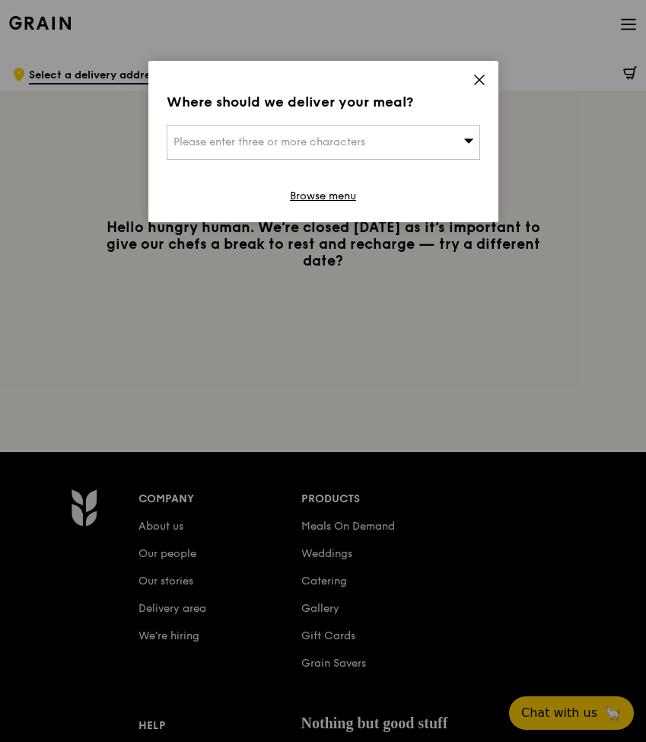
click at [467, 138] on icon at bounding box center [469, 140] width 11 height 11
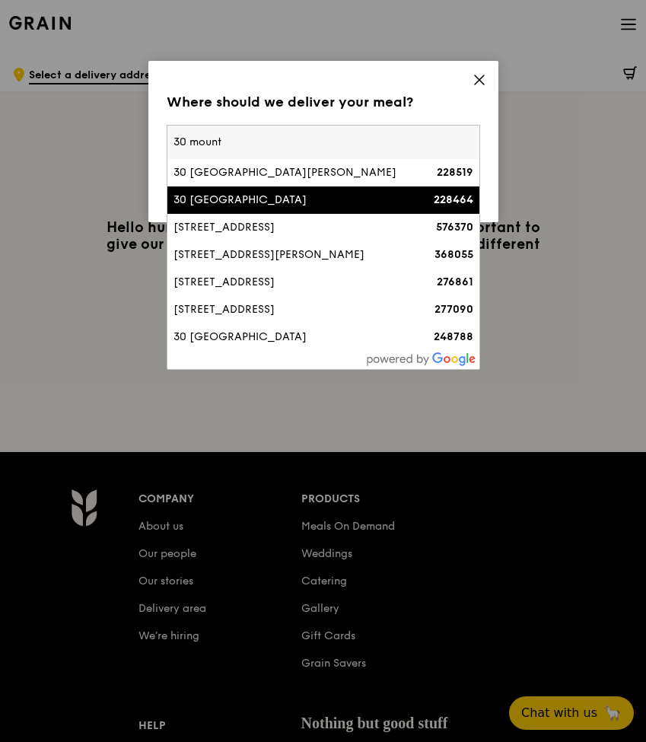
type input "30 mount"
click at [434, 203] on strong "228464" at bounding box center [454, 199] width 40 height 13
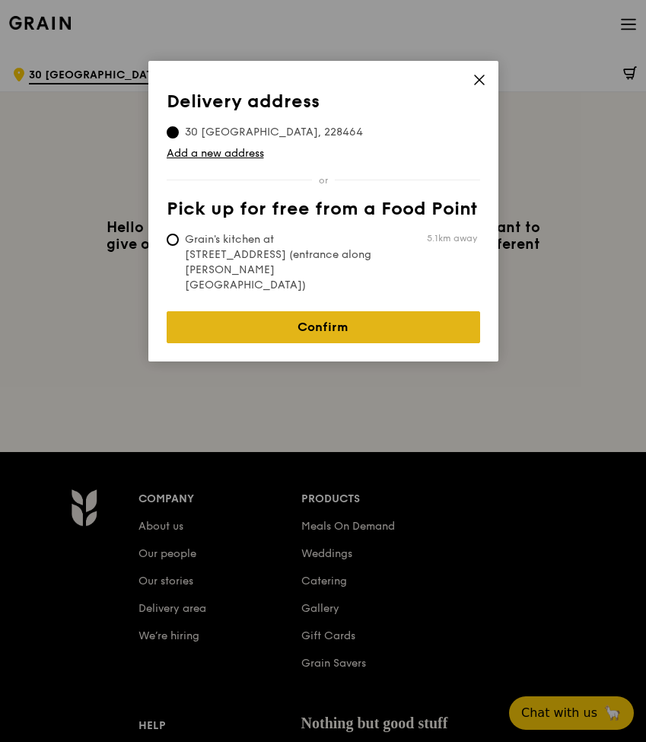
click at [367, 311] on link "Confirm" at bounding box center [324, 327] width 314 height 32
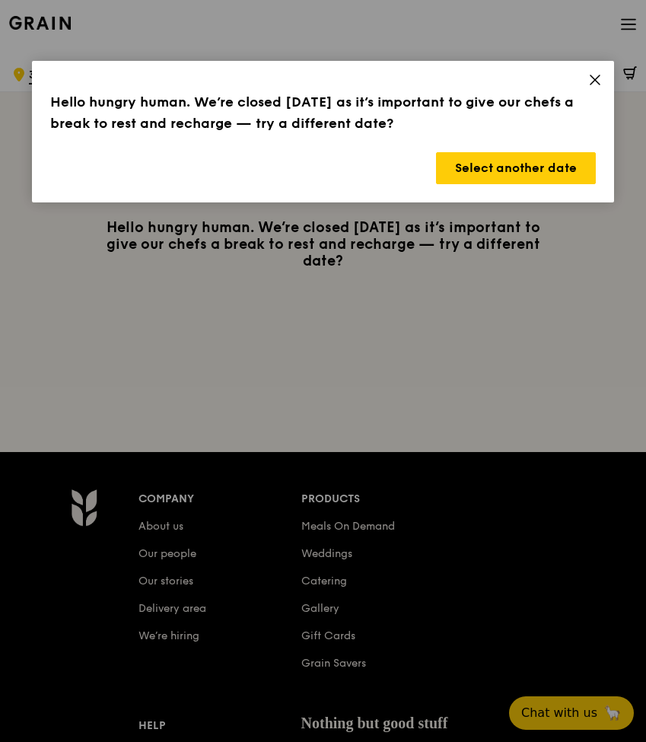
drag, startPoint x: 425, startPoint y: 118, endPoint x: 468, endPoint y: 116, distance: 43.4
click at [468, 116] on h3 "Hello hungry human. We’re closed [DATE] as it’s important to give our chefs a b…" at bounding box center [322, 112] width 545 height 43
click at [498, 176] on button "Select another date" at bounding box center [516, 168] width 160 height 32
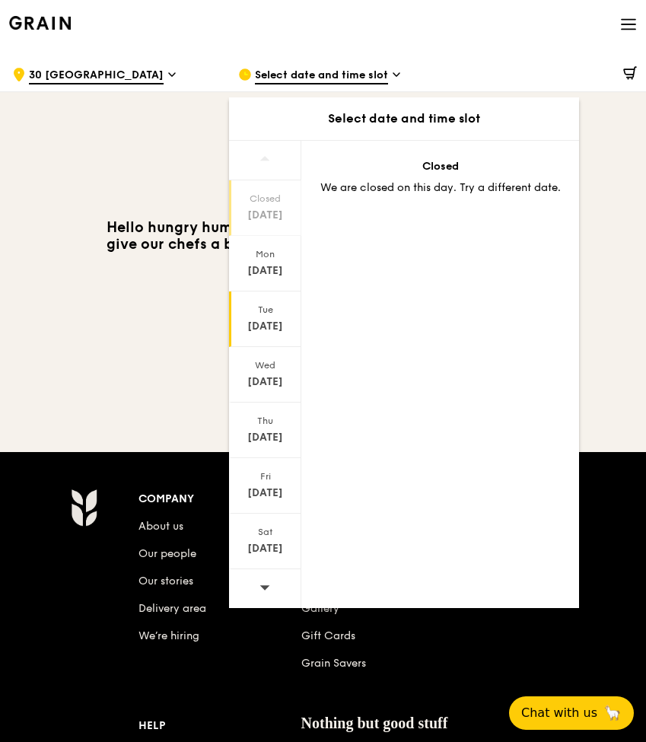
click at [273, 329] on div "[DATE]" at bounding box center [265, 326] width 68 height 15
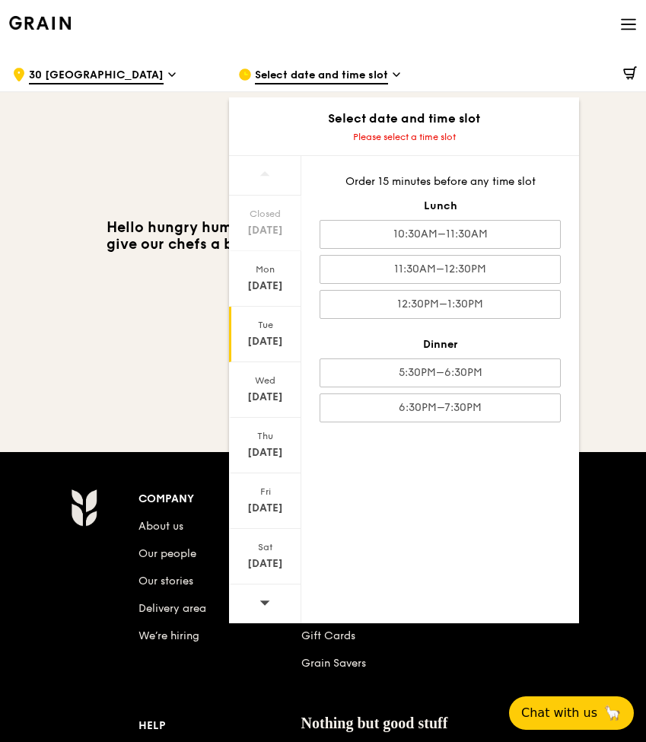
drag, startPoint x: 392, startPoint y: 189, endPoint x: 495, endPoint y: 200, distance: 103.4
click at [495, 200] on div "Lunch" at bounding box center [440, 206] width 241 height 15
drag, startPoint x: 378, startPoint y: 182, endPoint x: 510, endPoint y: 204, distance: 134.3
click at [510, 204] on div "Lunch" at bounding box center [440, 206] width 241 height 15
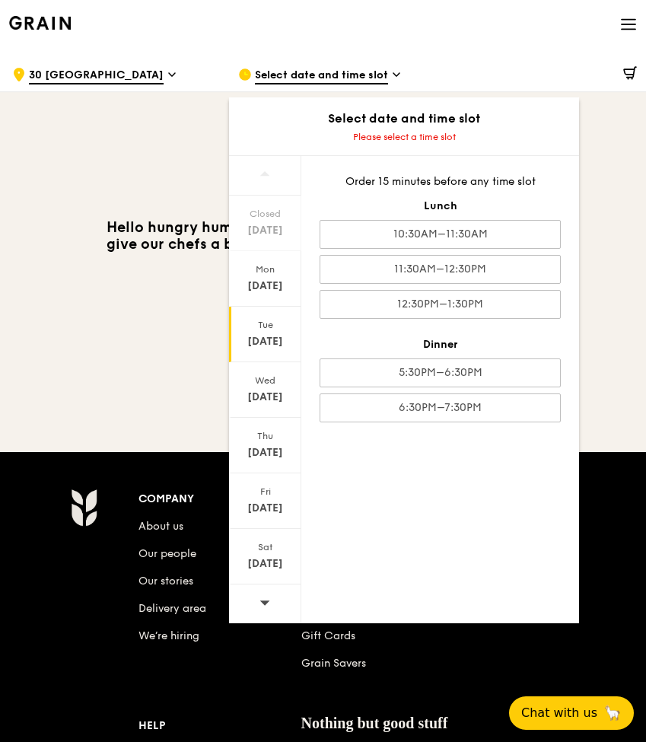
click at [510, 204] on div "Lunch" at bounding box center [440, 206] width 241 height 15
click at [138, 232] on h3 "Hello hungry human. We’re closed [DATE] as it’s important to give our chefs a b…" at bounding box center [323, 244] width 457 height 50
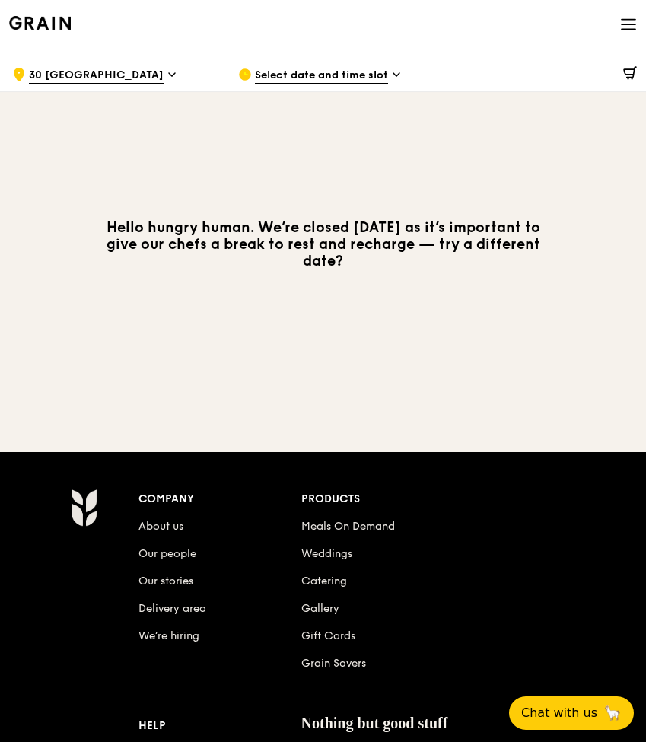
click at [39, 11] on div "Grain logo" at bounding box center [40, 22] width 62 height 46
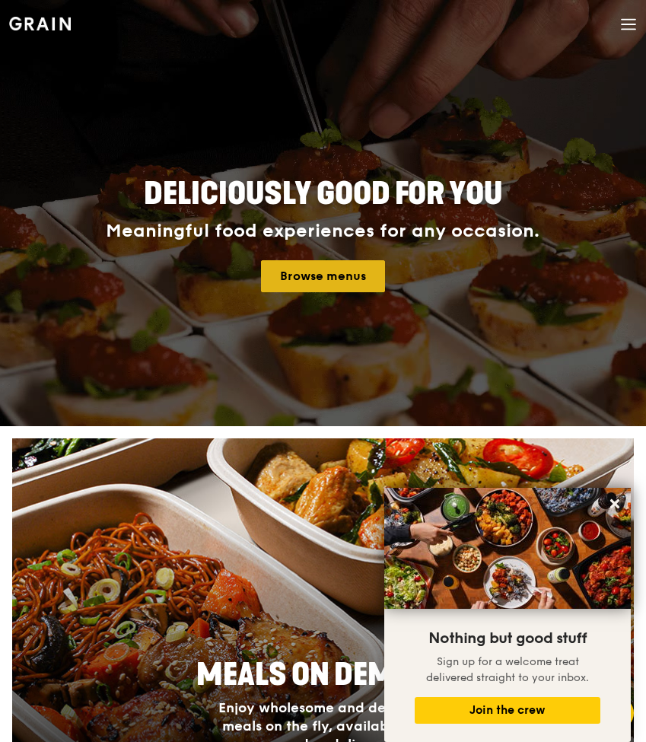
click at [337, 271] on link "Browse menus" at bounding box center [323, 276] width 124 height 32
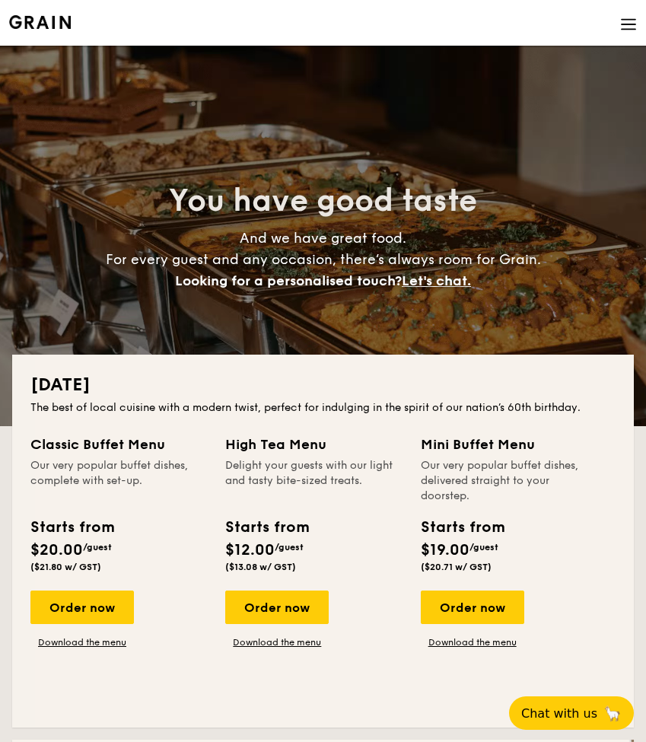
scroll to position [31, 0]
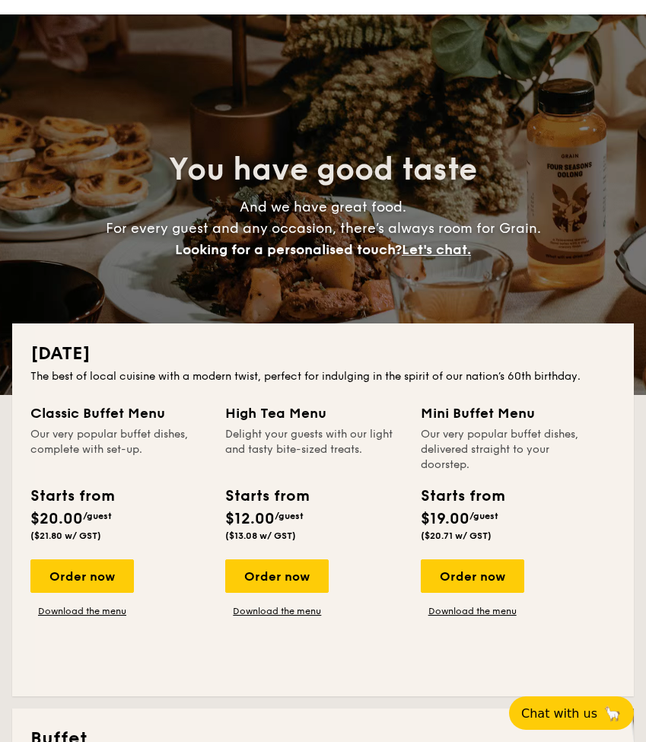
drag, startPoint x: 167, startPoint y: 452, endPoint x: 549, endPoint y: 452, distance: 382.2
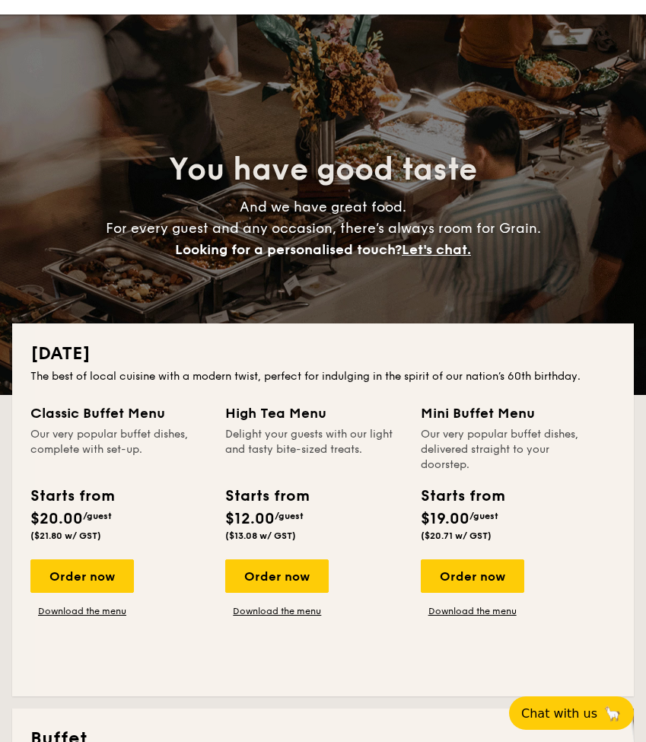
click at [549, 452] on div "Classic Buffet Menu Our very popular buffet dishes, complete with set-up. Start…" at bounding box center [323, 541] width 586 height 276
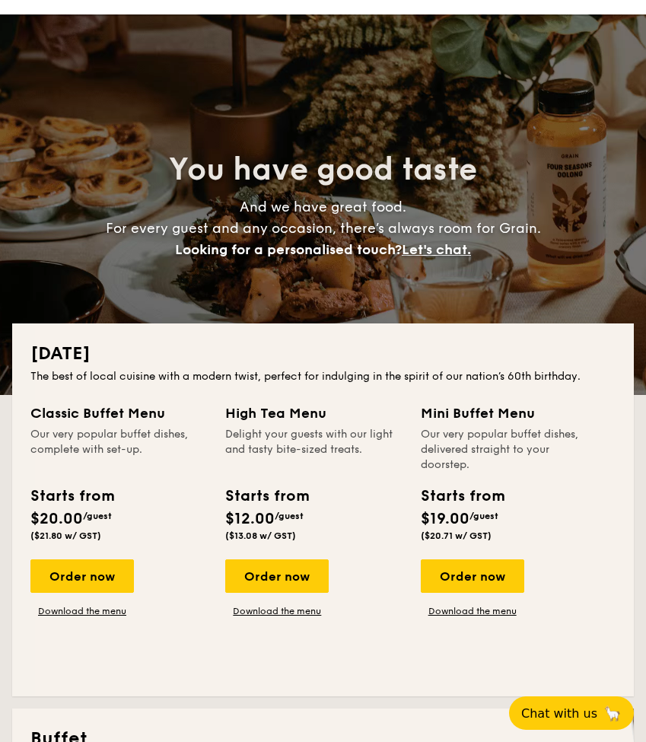
click at [549, 452] on div "Our very popular buffet dishes, delivered straight to your doorstep." at bounding box center [510, 450] width 178 height 46
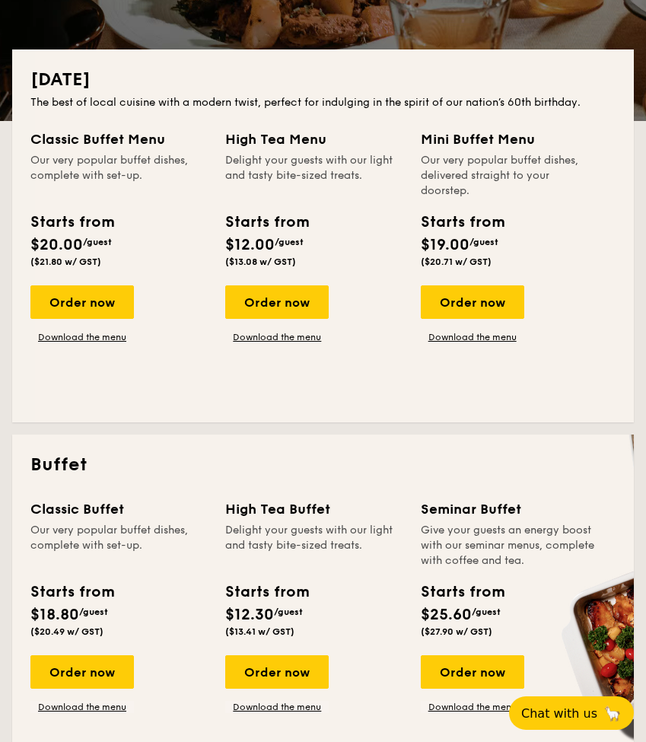
scroll to position [0, 0]
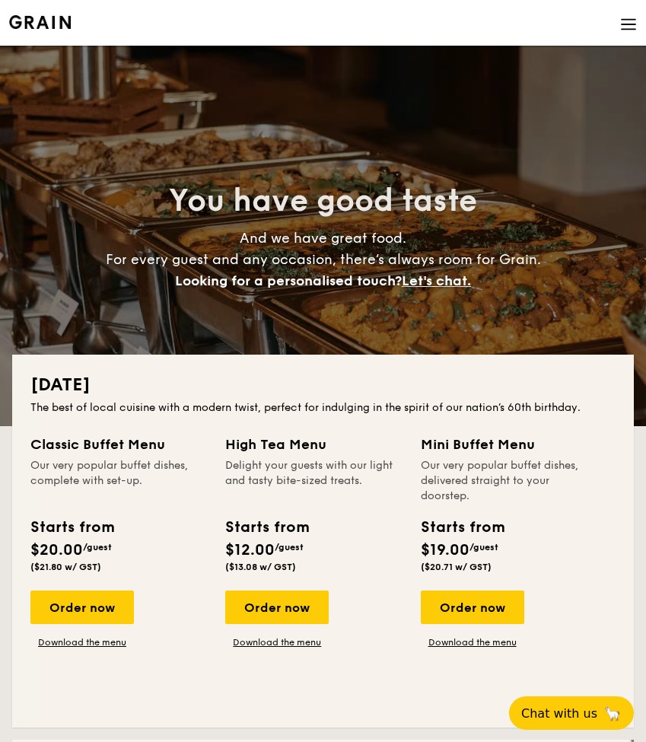
click at [626, 18] on img at bounding box center [629, 24] width 17 height 17
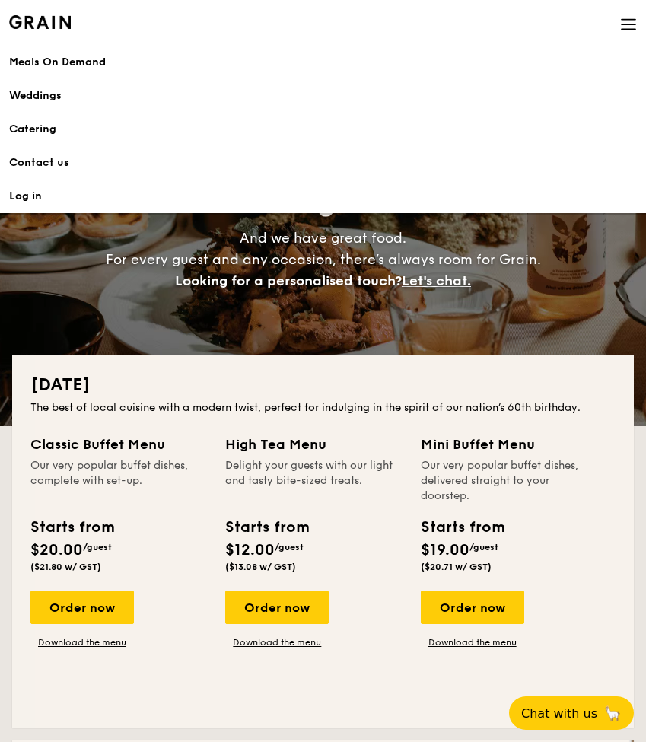
click at [86, 60] on div "Meals On Demand" at bounding box center [323, 62] width 628 height 15
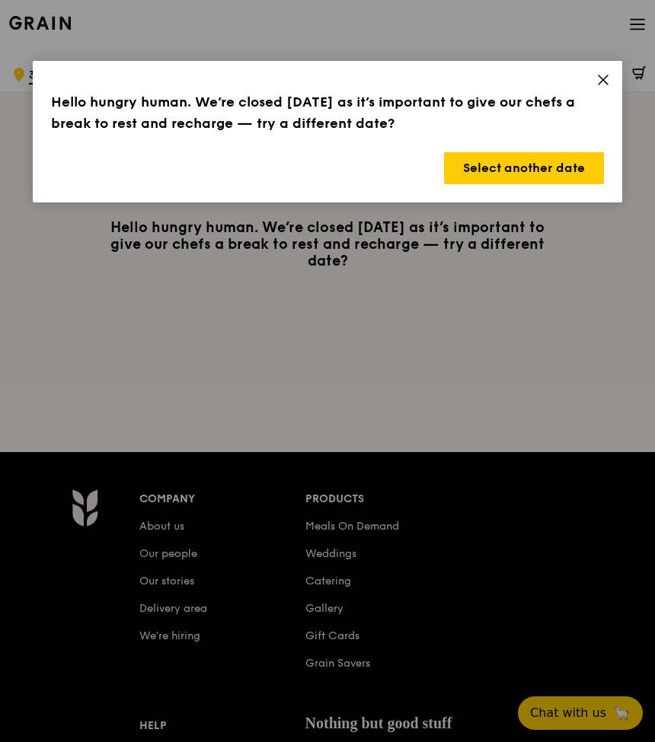
click at [602, 74] on icon at bounding box center [603, 80] width 14 height 14
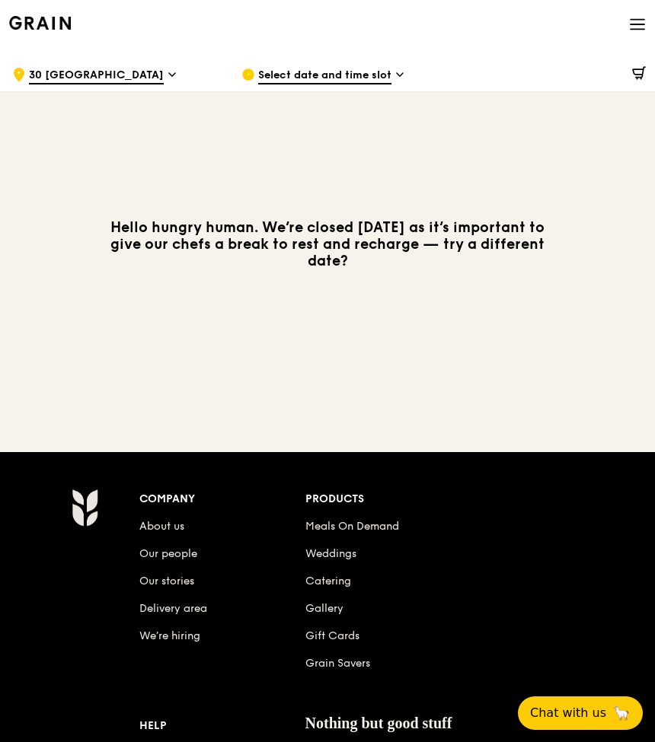
drag, startPoint x: 226, startPoint y: 234, endPoint x: 493, endPoint y: 284, distance: 271.9
click at [493, 284] on div "Hello hungry human. We’re closed [DATE] as it’s important to give our chefs a b…" at bounding box center [327, 244] width 655 height 294
click at [391, 76] on div "Select date and time slot" at bounding box center [343, 75] width 205 height 46
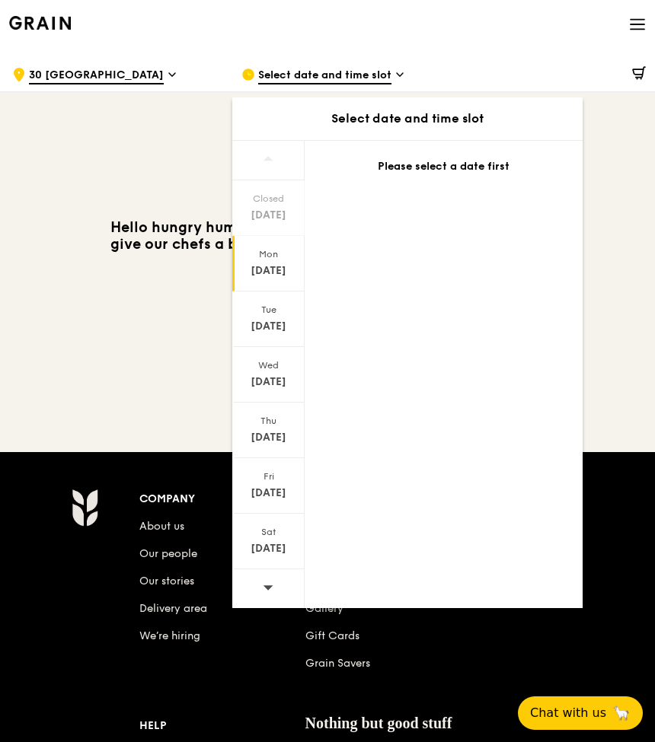
click at [254, 267] on div "[DATE]" at bounding box center [269, 270] width 68 height 15
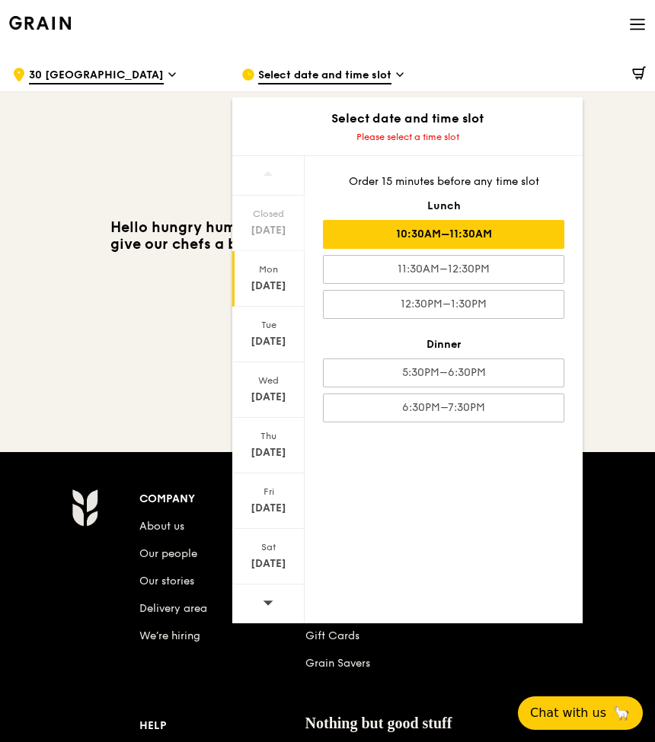
click at [528, 233] on div "10:30AM–11:30AM" at bounding box center [443, 234] width 241 height 29
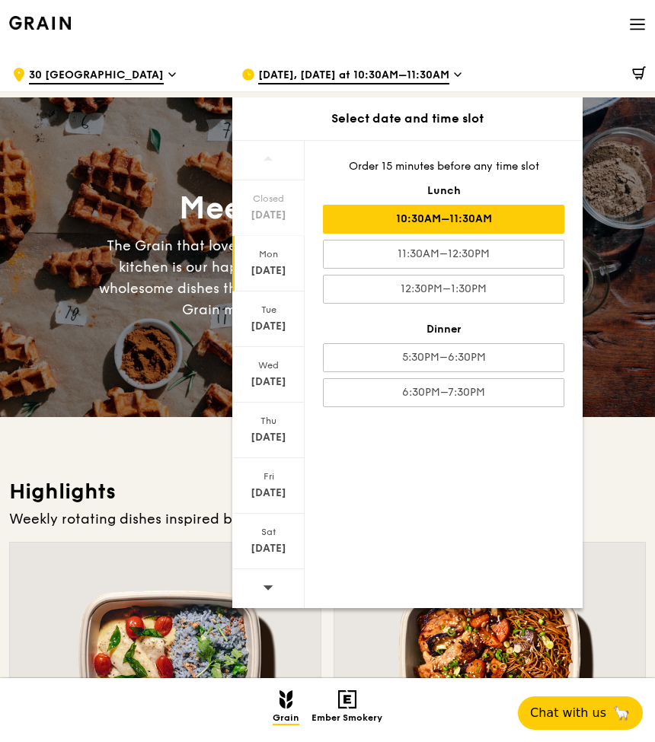
click at [637, 487] on h3 "Highlights" at bounding box center [327, 491] width 637 height 27
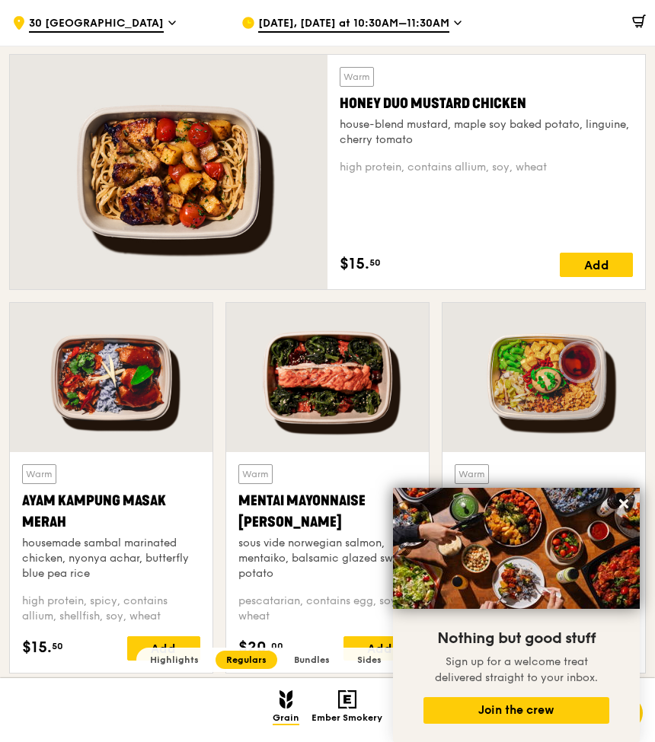
scroll to position [1558, 0]
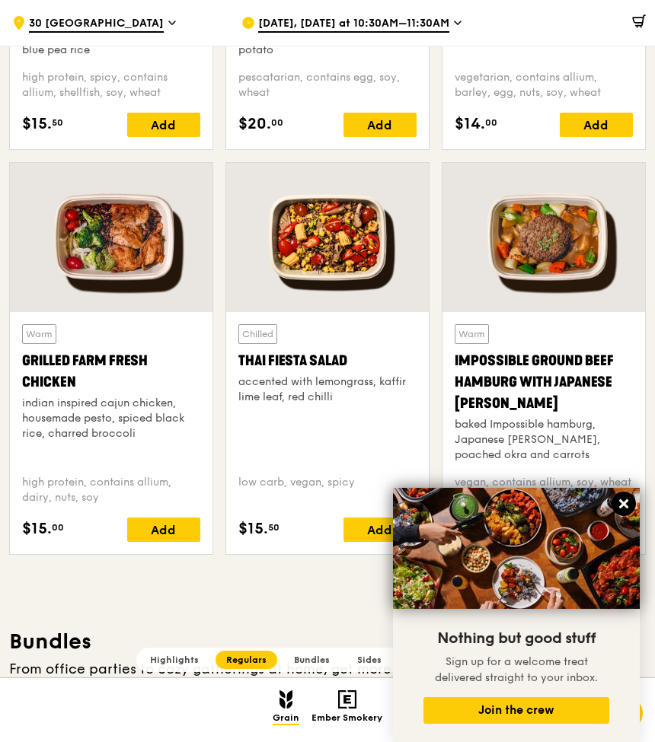
click at [625, 506] on icon at bounding box center [623, 503] width 9 height 9
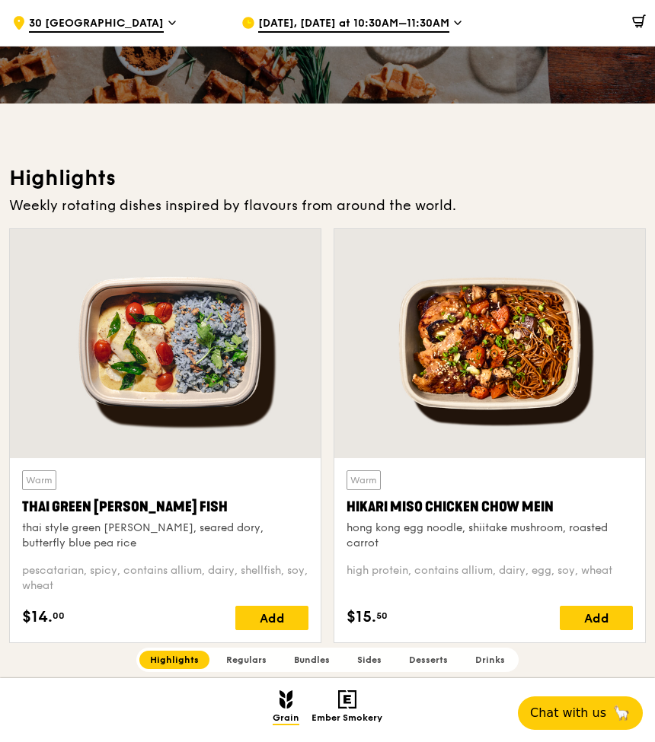
scroll to position [0, 0]
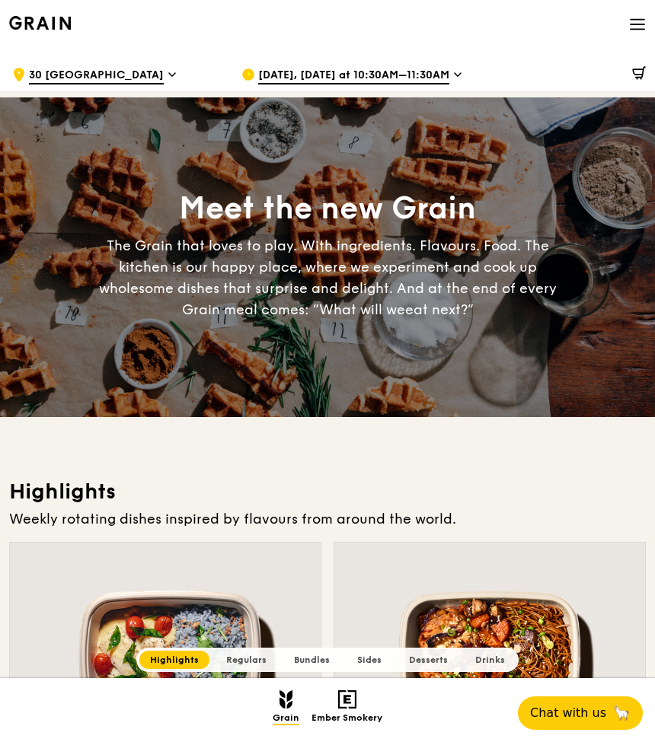
click at [50, 25] on img at bounding box center [40, 23] width 62 height 14
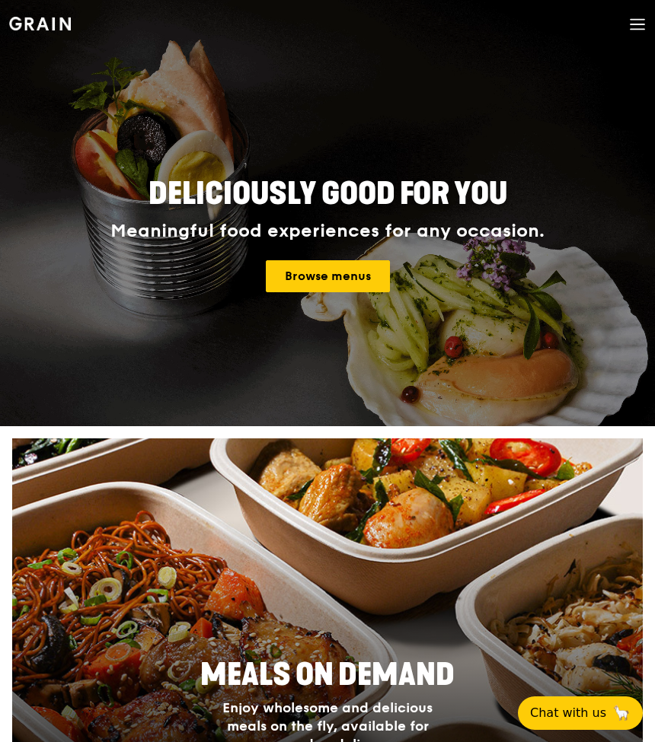
scroll to position [27, 0]
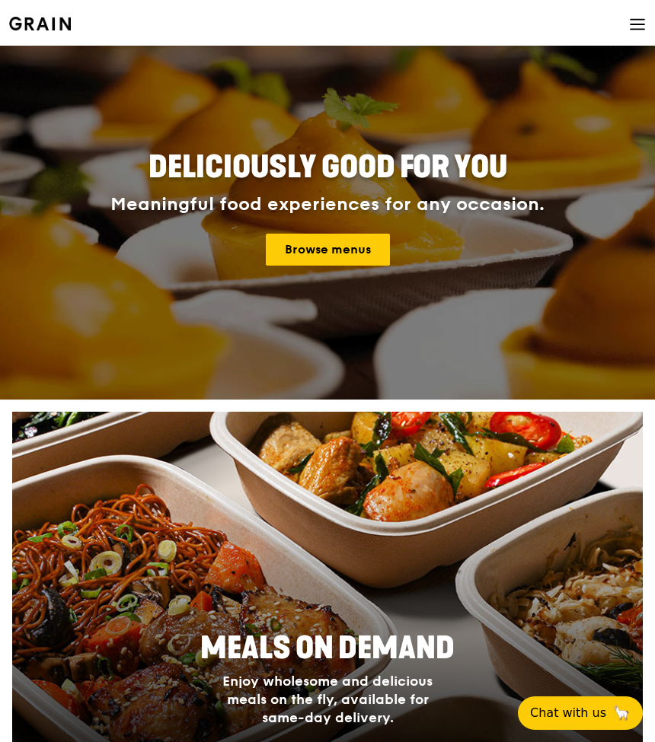
click at [352, 486] on img at bounding box center [327, 613] width 630 height 402
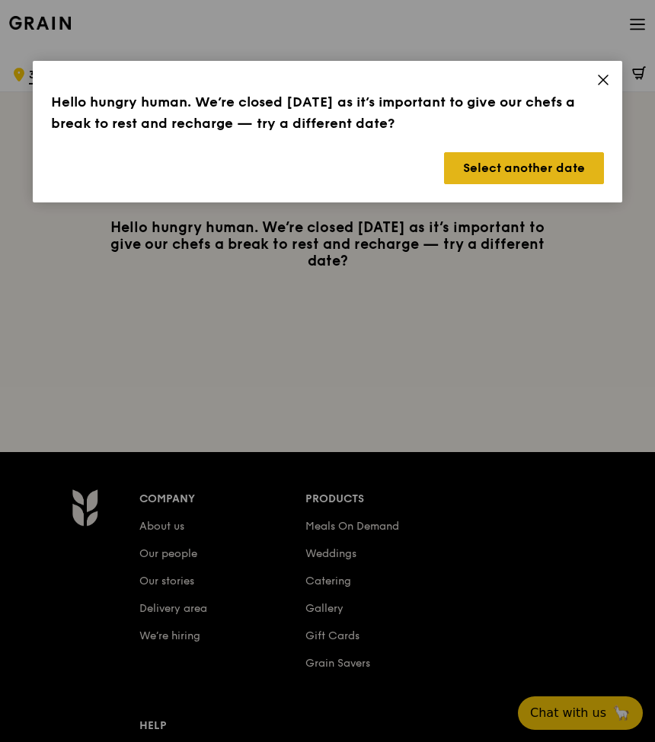
click at [556, 168] on button "Select another date" at bounding box center [524, 168] width 160 height 32
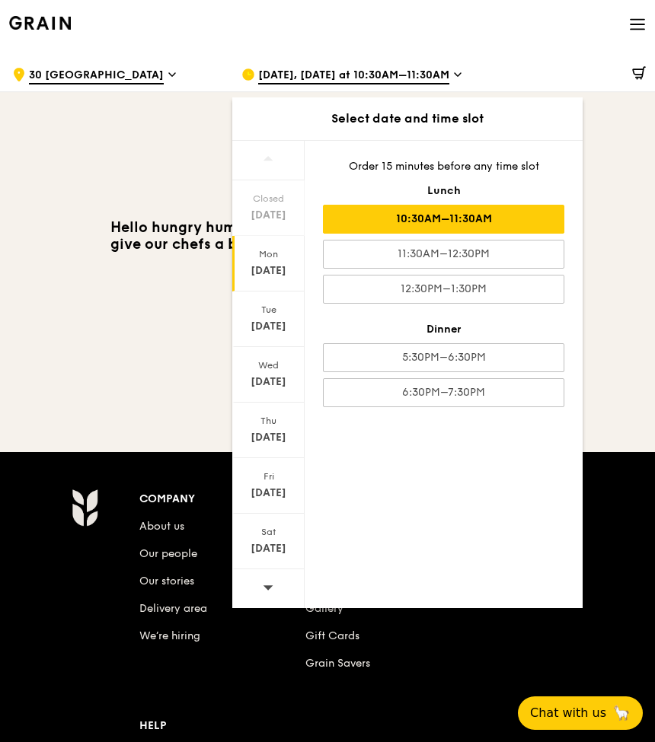
click at [283, 270] on div "[DATE]" at bounding box center [269, 270] width 68 height 15
click at [58, 24] on img at bounding box center [40, 23] width 62 height 14
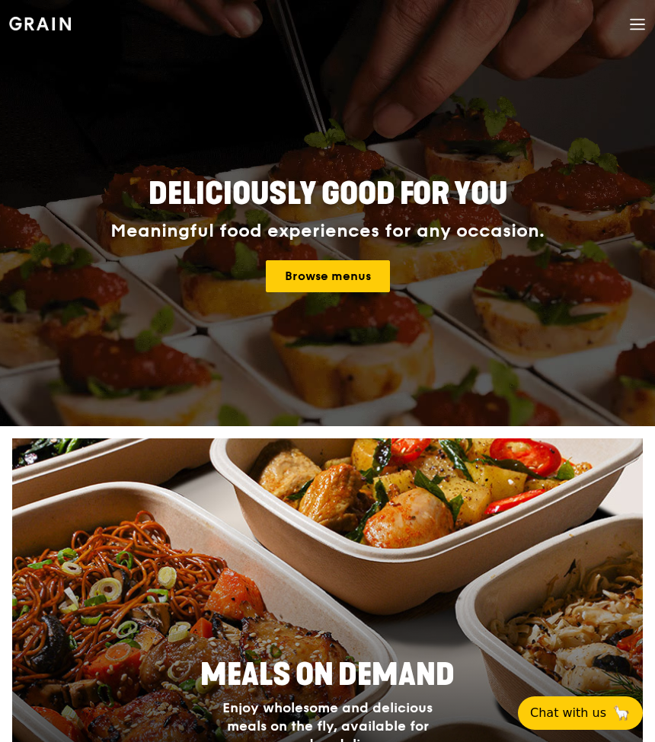
click at [626, 26] on div "Grain logo Meals On Demand Weddings Catering Contact us" at bounding box center [327, 26] width 637 height 52
click at [631, 25] on icon at bounding box center [637, 24] width 17 height 17
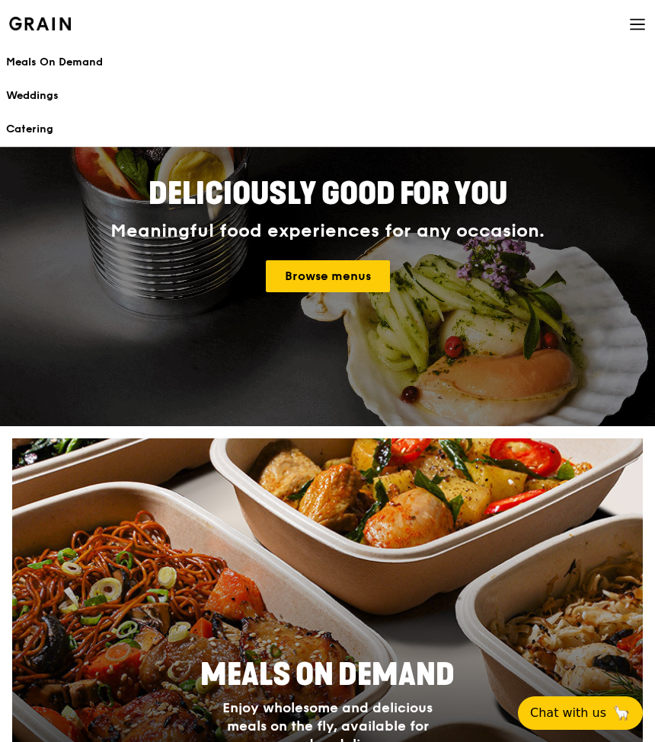
click at [81, 56] on div "Meals On Demand" at bounding box center [327, 62] width 643 height 15
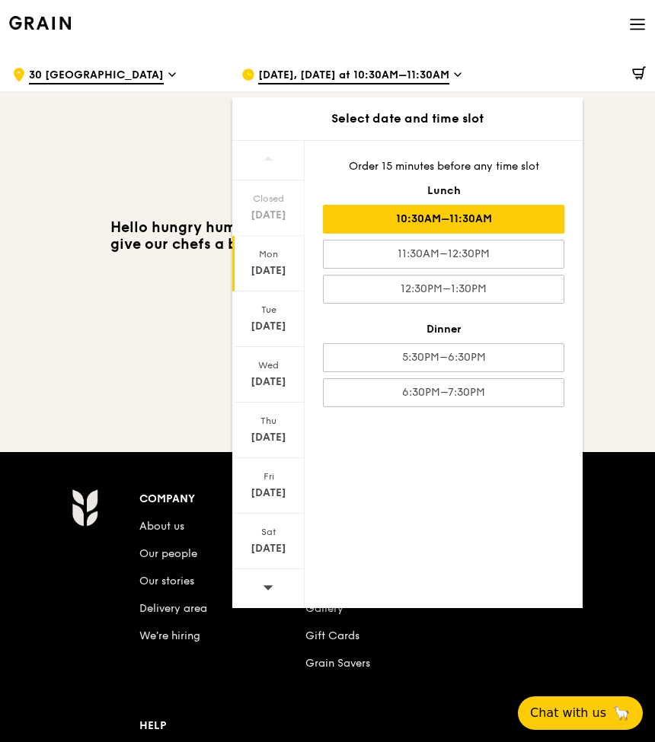
click at [447, 206] on div "10:30AM–11:30AM" at bounding box center [443, 219] width 241 height 29
click at [442, 225] on div "10:30AM–11:30AM" at bounding box center [443, 219] width 241 height 29
click at [442, 223] on div "10:30AM–11:30AM" at bounding box center [443, 219] width 241 height 29
click at [272, 270] on div "[DATE]" at bounding box center [269, 270] width 68 height 15
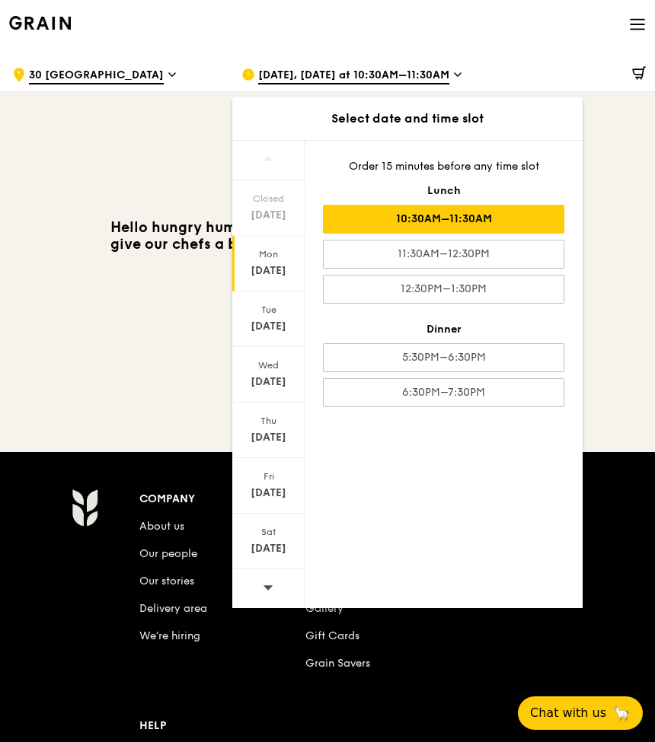
click at [270, 266] on div "[DATE]" at bounding box center [269, 270] width 68 height 15
click at [426, 220] on div "10:30AM–11:30AM" at bounding box center [443, 219] width 241 height 29
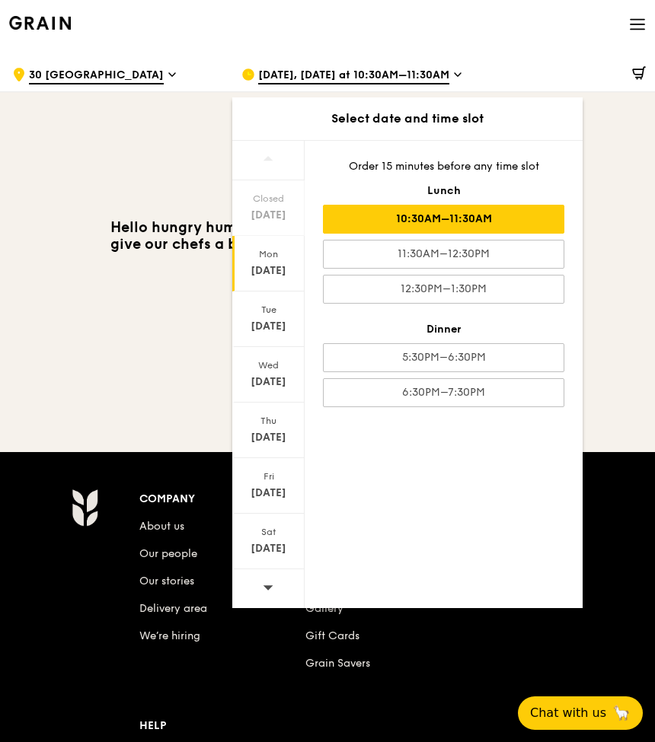
click at [155, 167] on div "Hello hungry human. We’re closed [DATE] as it’s important to give our chefs a b…" at bounding box center [327, 244] width 655 height 294
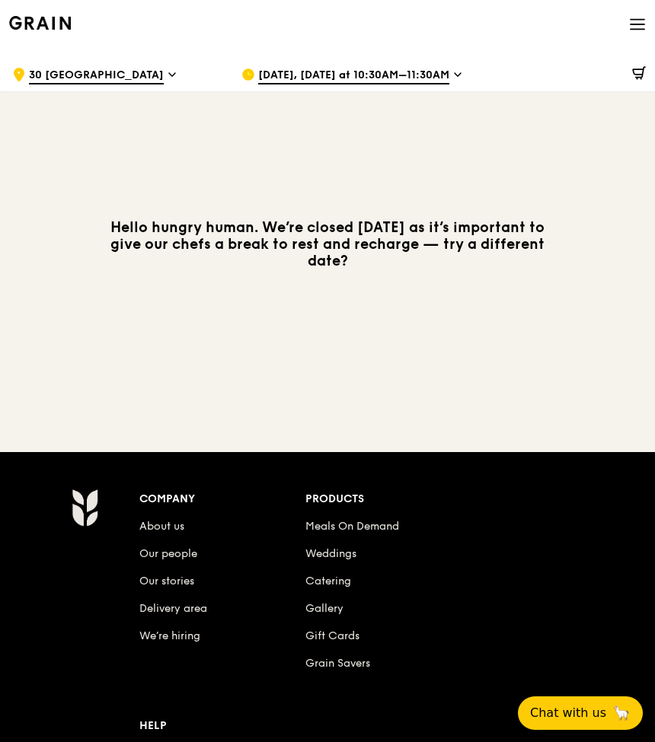
drag, startPoint x: 288, startPoint y: 241, endPoint x: 468, endPoint y: 275, distance: 183.7
click at [468, 275] on div "Hello hungry human. We’re closed [DATE] as it’s important to give our chefs a b…" at bounding box center [327, 244] width 655 height 294
click at [422, 80] on span "Aug 11, Tomorrow at 10:30AM–11:30AM" at bounding box center [353, 76] width 191 height 17
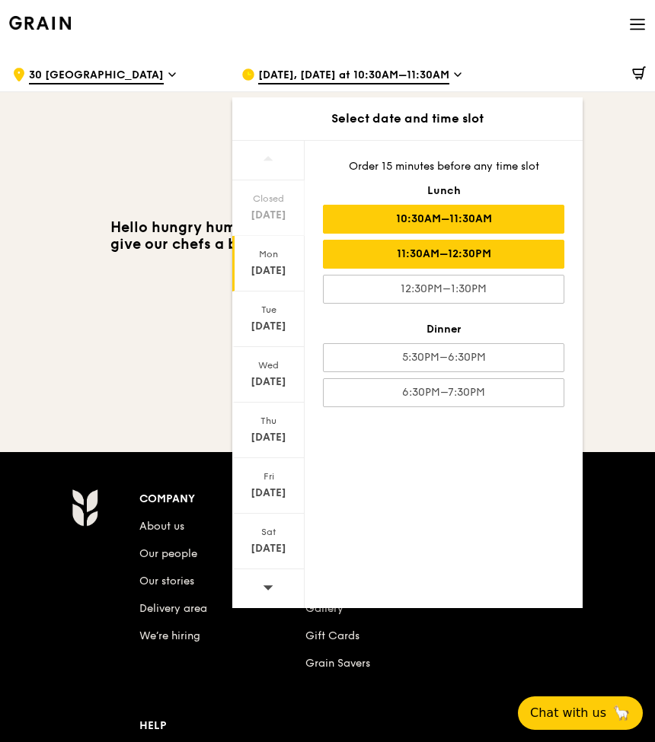
click at [440, 260] on div "11:30AM–12:30PM" at bounding box center [443, 254] width 241 height 29
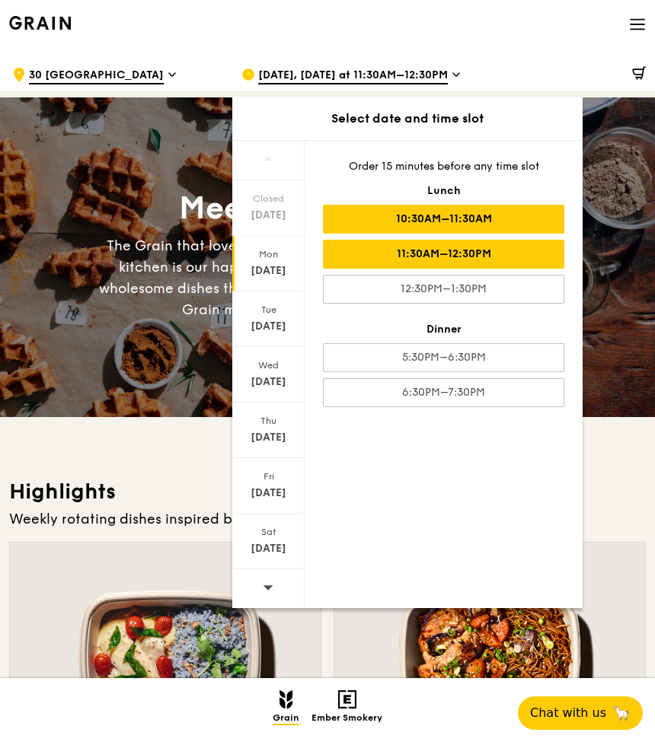
click at [445, 219] on div "10:30AM–11:30AM" at bounding box center [443, 219] width 241 height 29
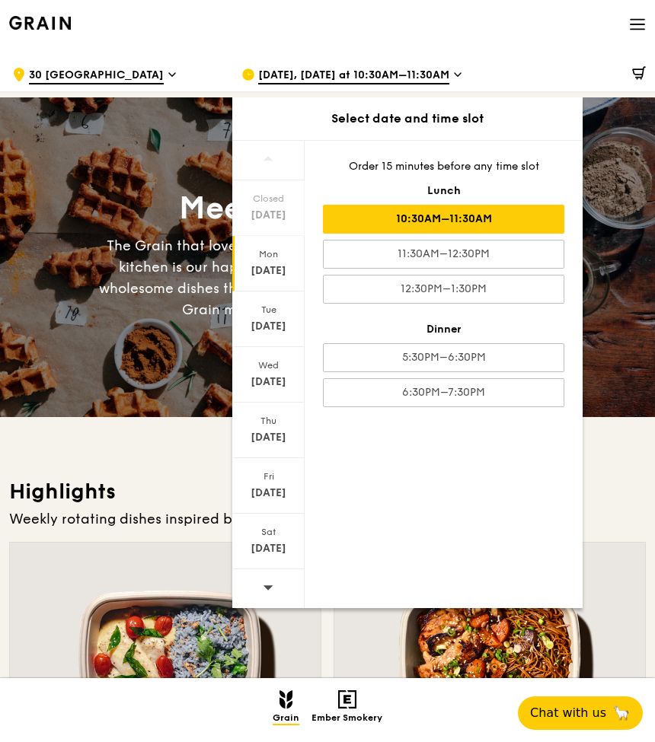
click at [187, 479] on h3 "Highlights" at bounding box center [327, 491] width 637 height 27
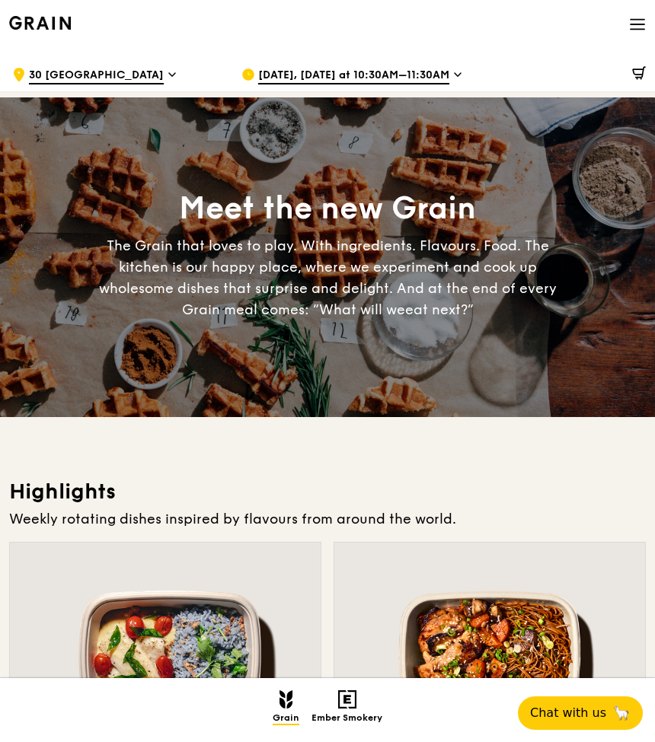
scroll to position [290, 0]
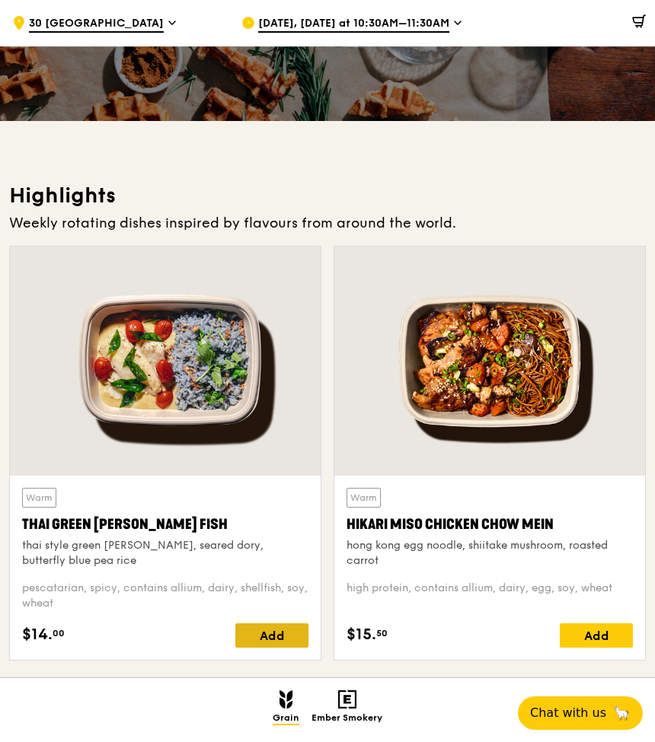
click at [281, 633] on div "Add" at bounding box center [271, 636] width 73 height 24
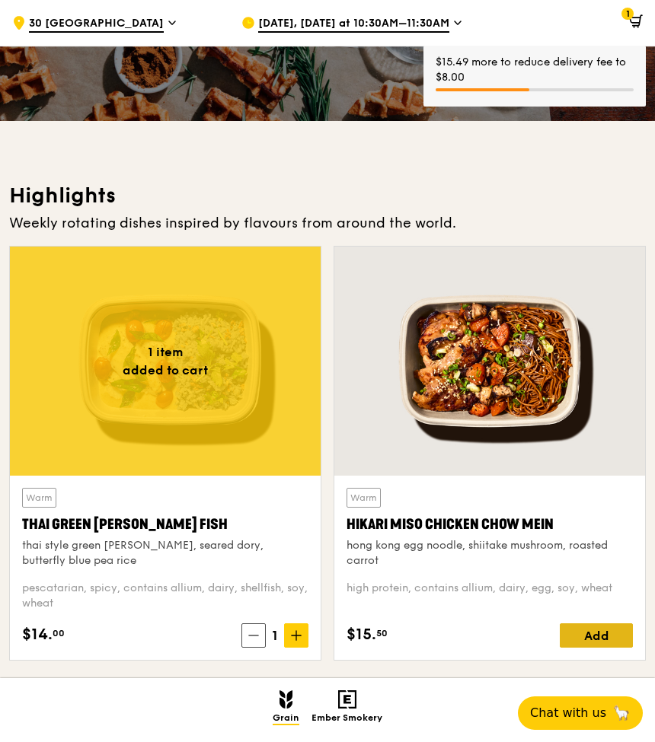
click at [601, 634] on div "Add" at bounding box center [596, 636] width 73 height 24
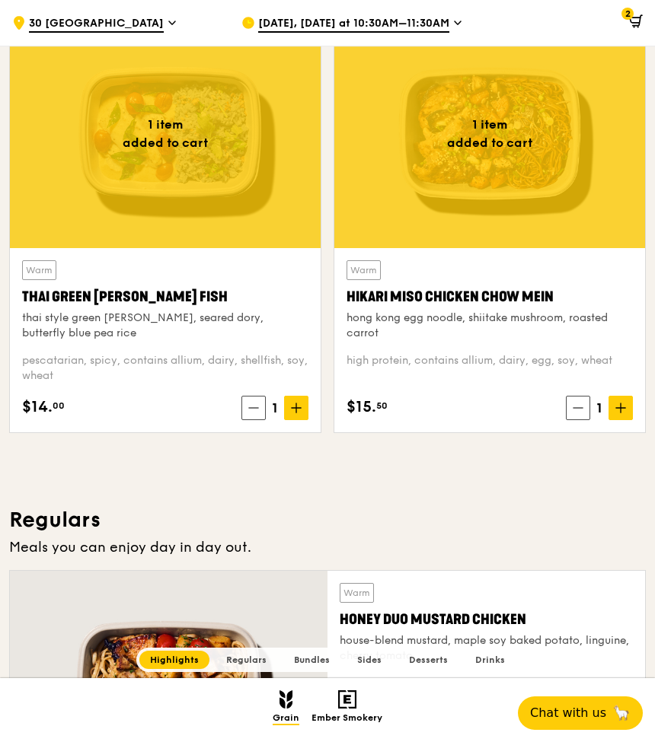
scroll to position [659, 0]
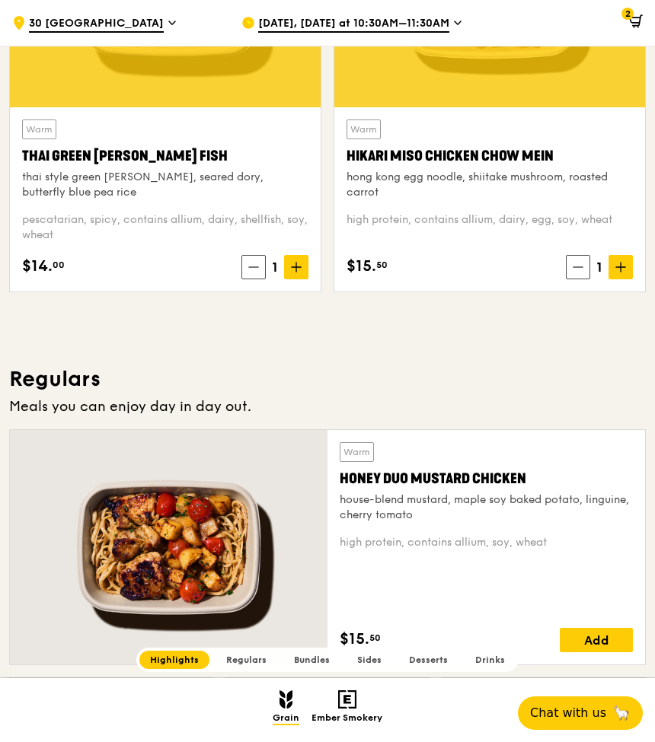
drag, startPoint x: 238, startPoint y: 407, endPoint x: 14, endPoint y: 376, distance: 226.0
click at [14, 376] on h3 "Regulars" at bounding box center [327, 378] width 637 height 27
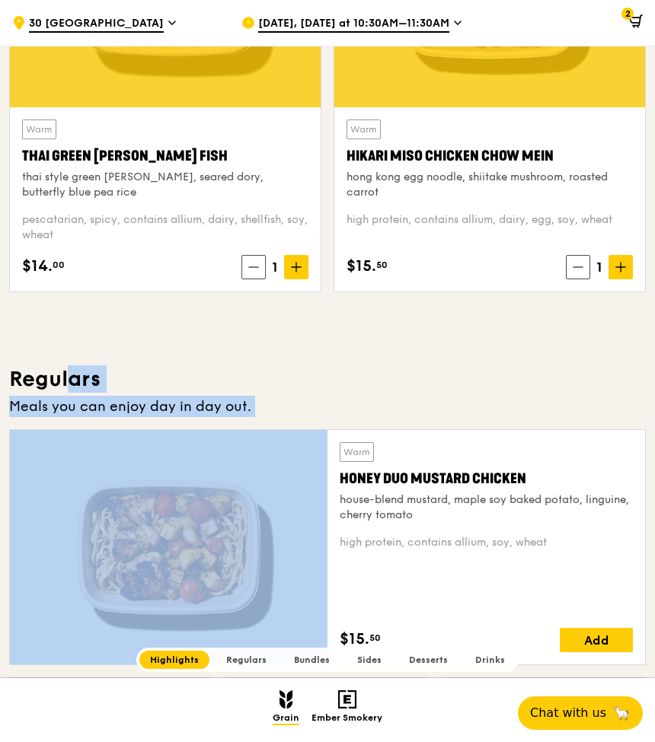
drag, startPoint x: 14, startPoint y: 376, endPoint x: 329, endPoint y: 411, distance: 317.2
click at [329, 411] on div "Meals you can enjoy day in day out." at bounding box center [327, 406] width 637 height 21
drag, startPoint x: 286, startPoint y: 408, endPoint x: 14, endPoint y: 377, distance: 272.8
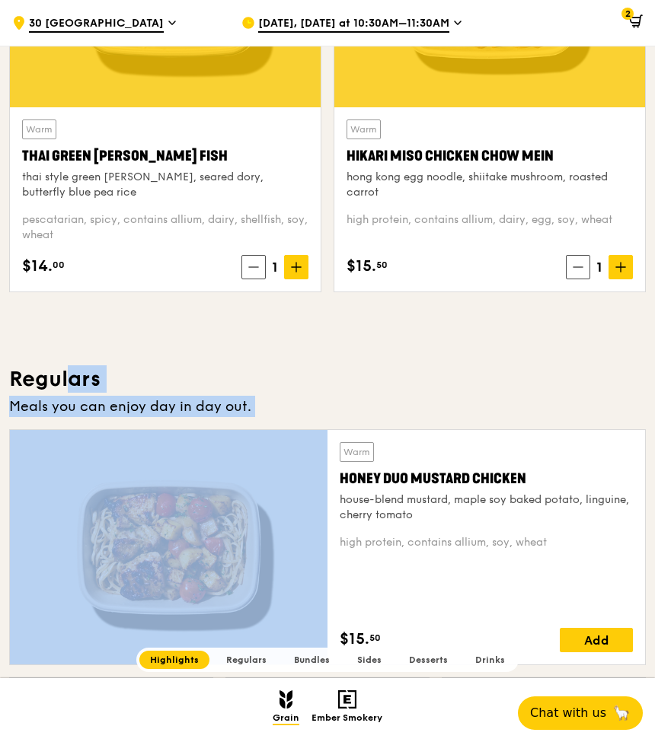
click at [14, 377] on h3 "Regulars" at bounding box center [327, 378] width 637 height 27
drag, startPoint x: 14, startPoint y: 377, endPoint x: 337, endPoint y: 406, distance: 324.1
click at [337, 406] on div "Meals you can enjoy day in day out." at bounding box center [327, 406] width 637 height 21
drag, startPoint x: 247, startPoint y: 392, endPoint x: 17, endPoint y: 372, distance: 230.8
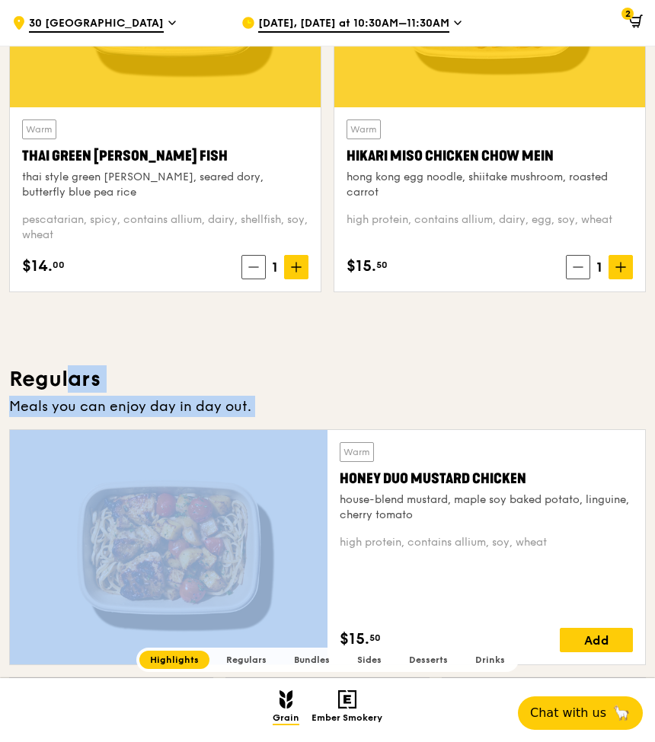
click at [17, 372] on h3 "Regulars" at bounding box center [327, 378] width 637 height 27
drag, startPoint x: 17, startPoint y: 372, endPoint x: 312, endPoint y: 405, distance: 297.2
click at [312, 405] on div "Meals you can enjoy day in day out." at bounding box center [327, 406] width 637 height 21
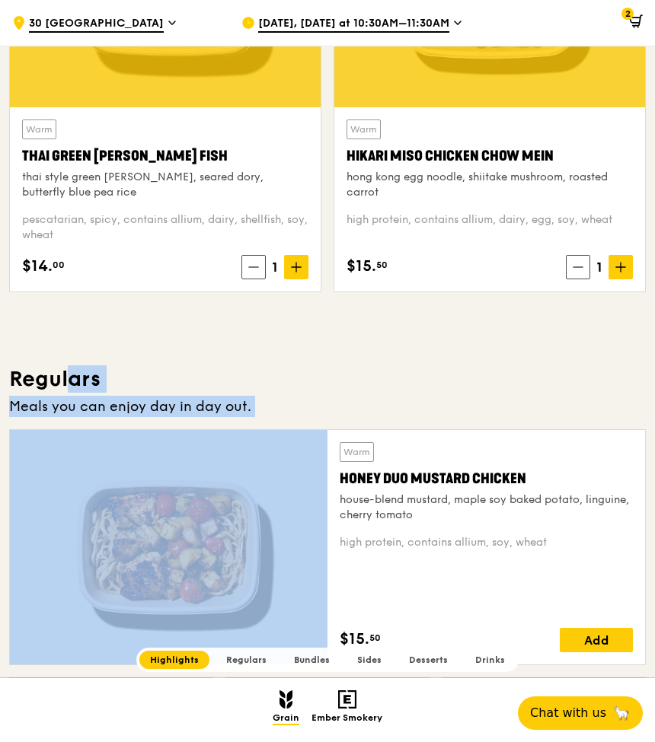
drag, startPoint x: 111, startPoint y: 397, endPoint x: 14, endPoint y: 379, distance: 99.2
click at [14, 379] on h3 "Regulars" at bounding box center [327, 378] width 637 height 27
drag, startPoint x: 14, startPoint y: 379, endPoint x: 284, endPoint y: 398, distance: 271.0
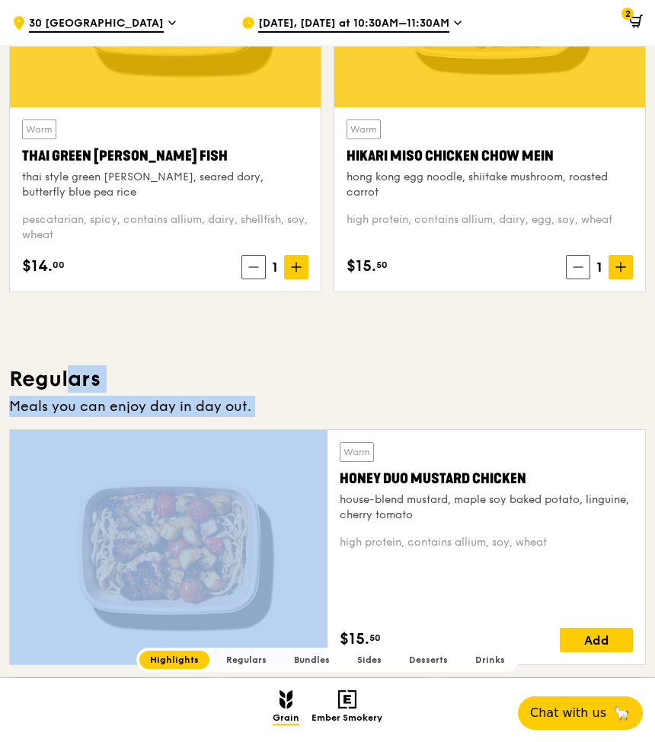
click at [284, 398] on div "Meals you can enjoy day in day out." at bounding box center [327, 406] width 637 height 21
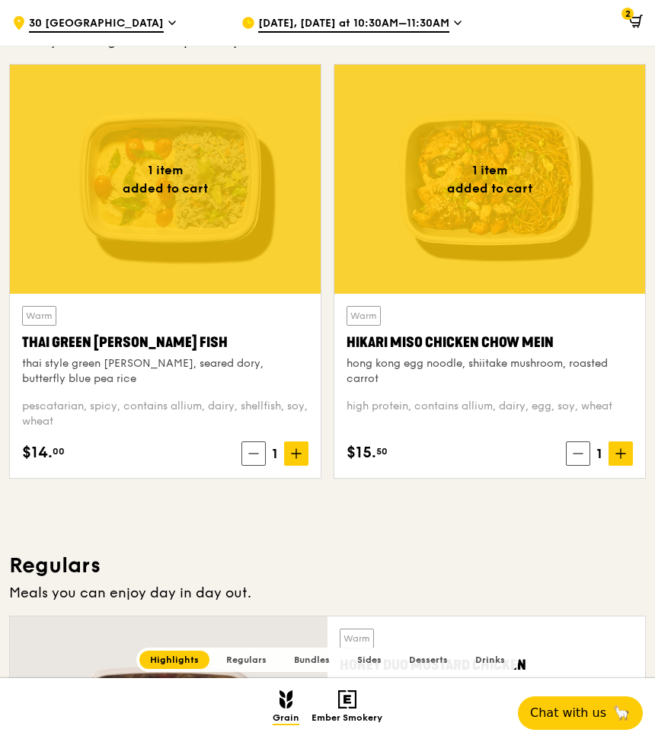
scroll to position [787, 0]
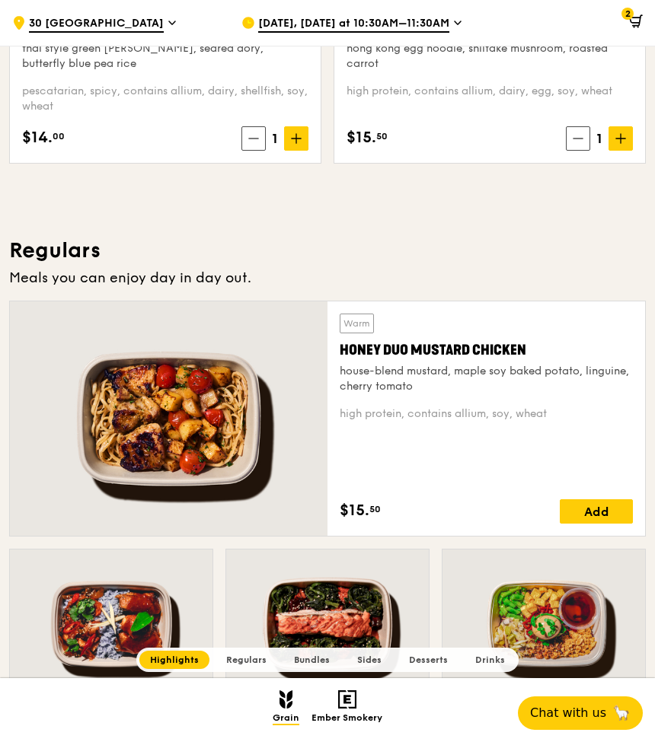
drag, startPoint x: 96, startPoint y: 254, endPoint x: 294, endPoint y: 272, distance: 198.7
click at [294, 272] on div "Meals you can enjoy day in day out." at bounding box center [327, 277] width 637 height 21
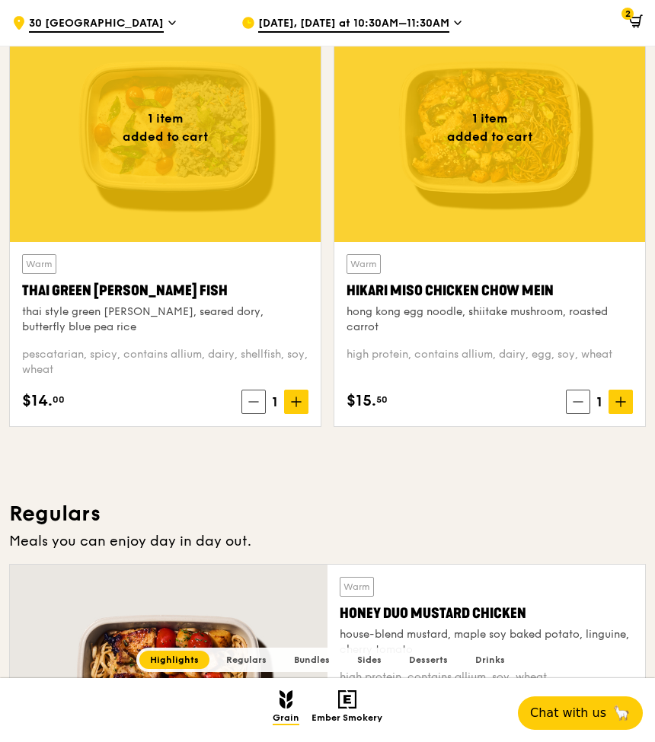
scroll to position [389, 0]
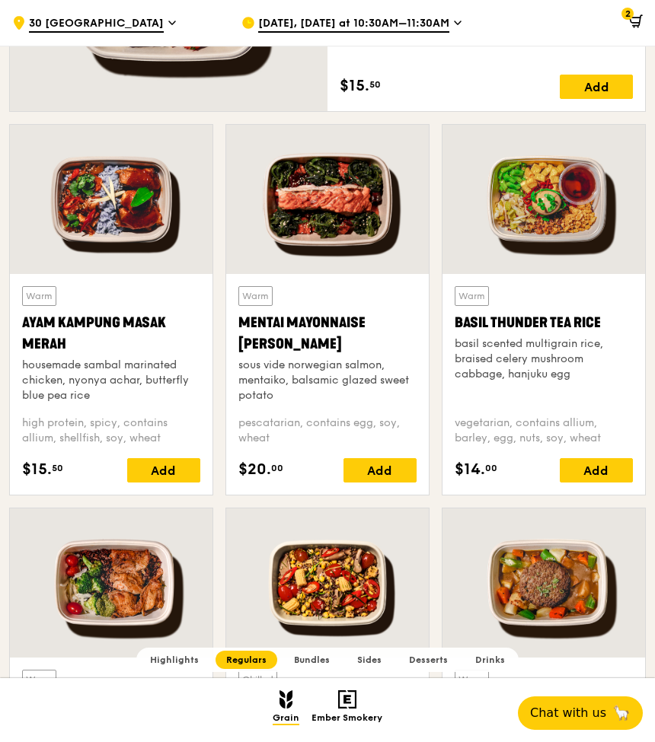
scroll to position [677, 0]
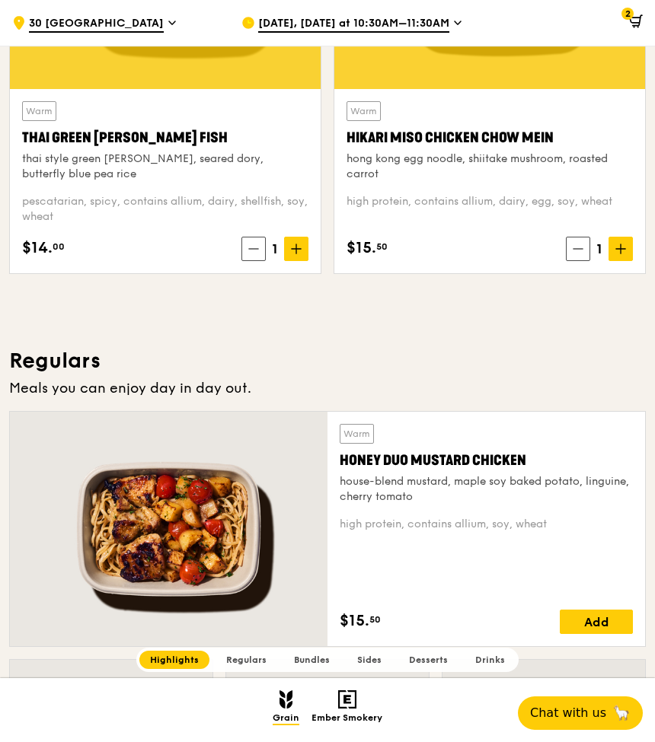
drag, startPoint x: 552, startPoint y: 365, endPoint x: 343, endPoint y: 403, distance: 212.8
drag, startPoint x: 325, startPoint y: 394, endPoint x: 391, endPoint y: 390, distance: 66.4
click at [391, 390] on div "Meals you can enjoy day in day out." at bounding box center [327, 388] width 637 height 21
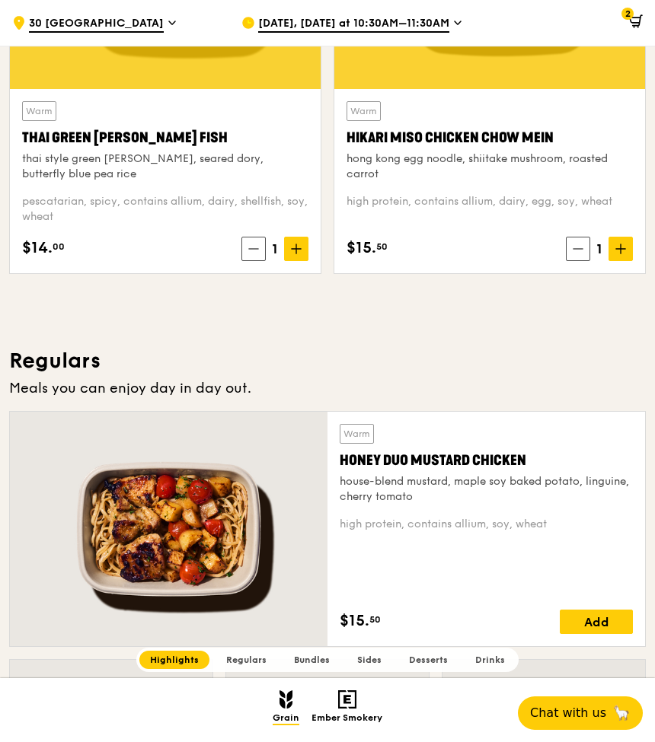
click at [391, 390] on div "Meals you can enjoy day in day out." at bounding box center [327, 388] width 637 height 21
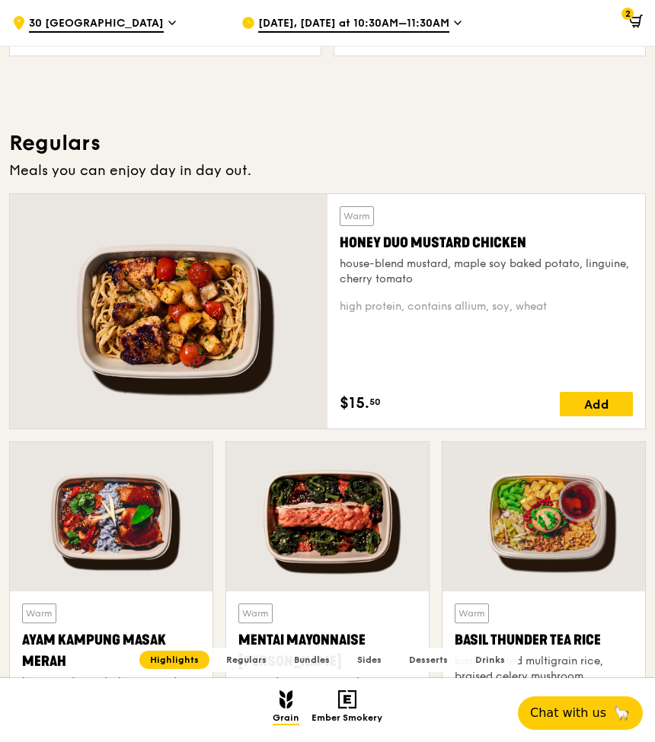
scroll to position [364, 0]
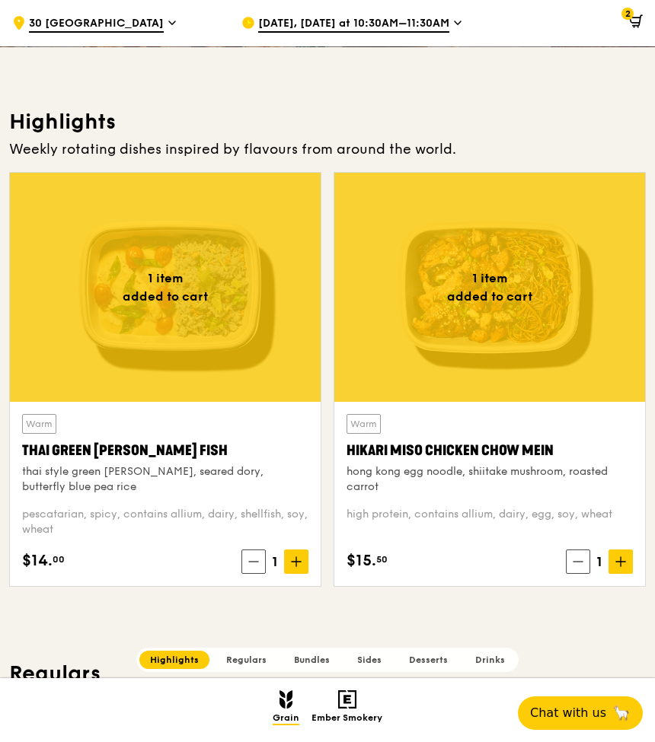
drag, startPoint x: 456, startPoint y: 143, endPoint x: 145, endPoint y: 155, distance: 310.9
click at [145, 155] on div "Weekly rotating dishes inspired by flavours from around the world." at bounding box center [327, 149] width 637 height 21
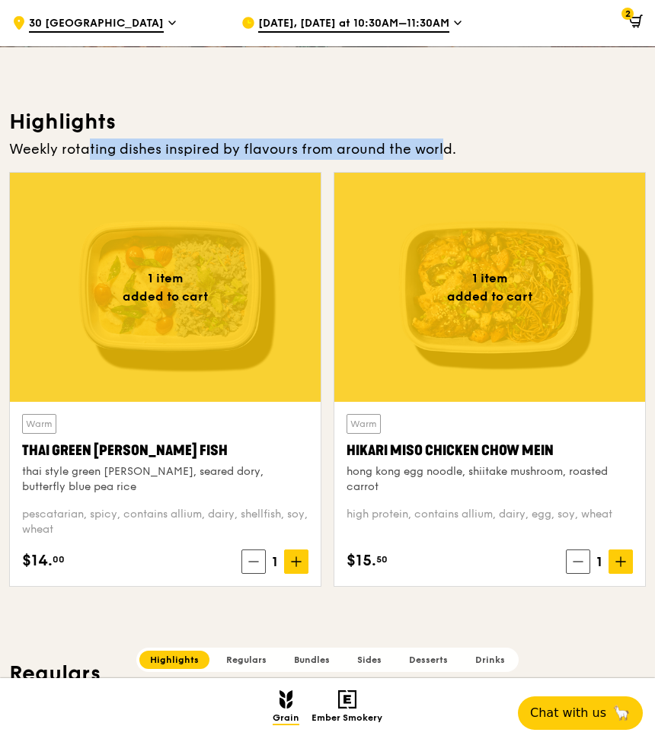
drag, startPoint x: 57, startPoint y: 152, endPoint x: 406, endPoint y: 152, distance: 348.7
click at [406, 152] on div "Weekly rotating dishes inspired by flavours from around the world." at bounding box center [327, 149] width 637 height 21
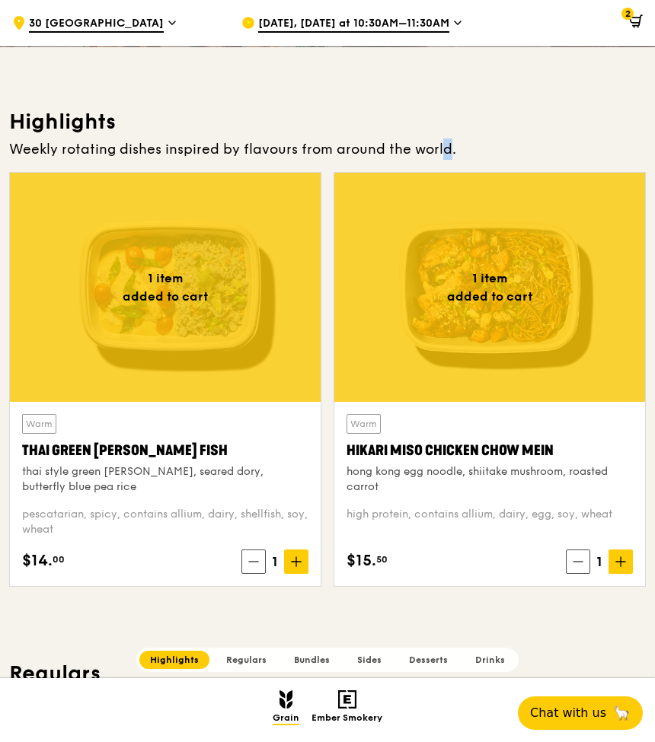
click at [406, 152] on div "Weekly rotating dishes inspired by flavours from around the world." at bounding box center [327, 149] width 637 height 21
click at [399, 150] on div "Weekly rotating dishes inspired by flavours from around the world." at bounding box center [327, 149] width 637 height 21
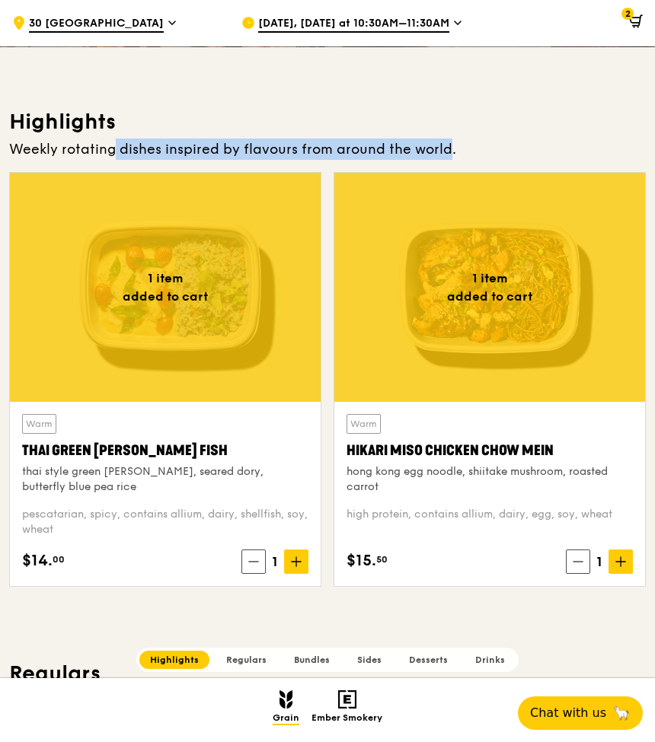
drag, startPoint x: 407, startPoint y: 150, endPoint x: 83, endPoint y: 147, distance: 324.4
click at [83, 147] on div "Weekly rotating dishes inspired by flavours from around the world." at bounding box center [327, 149] width 637 height 21
drag, startPoint x: 55, startPoint y: 152, endPoint x: 404, endPoint y: 152, distance: 348.7
click at [404, 152] on div "Weekly rotating dishes inspired by flavours from around the world." at bounding box center [327, 149] width 637 height 21
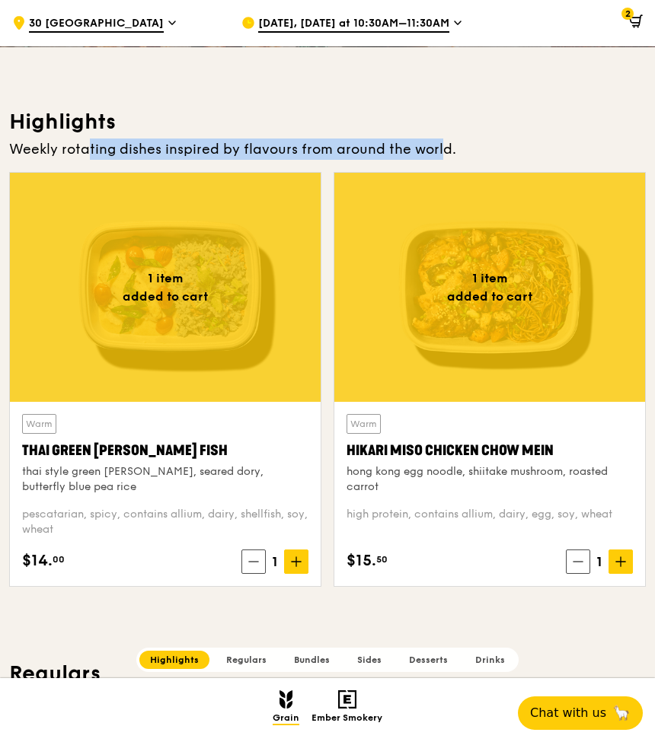
click at [404, 152] on div "Weekly rotating dishes inspired by flavours from around the world." at bounding box center [327, 149] width 637 height 21
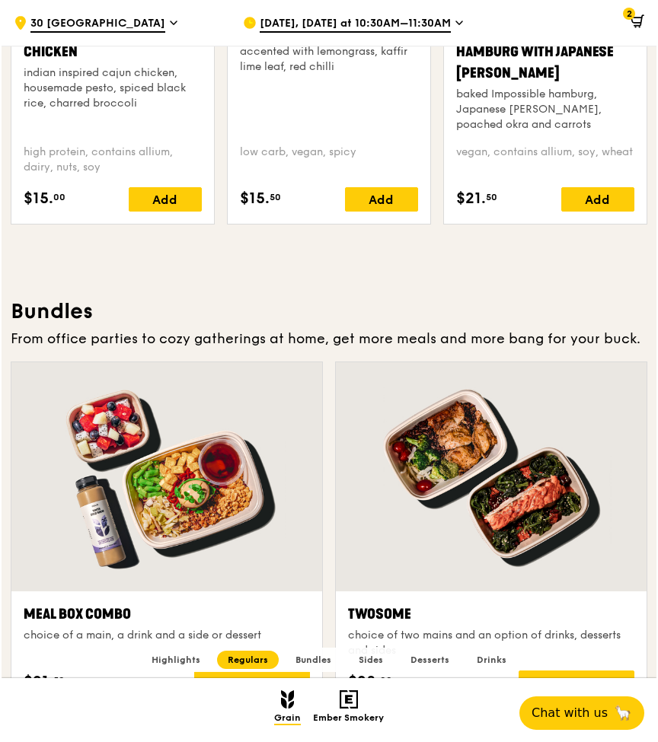
scroll to position [2425, 0]
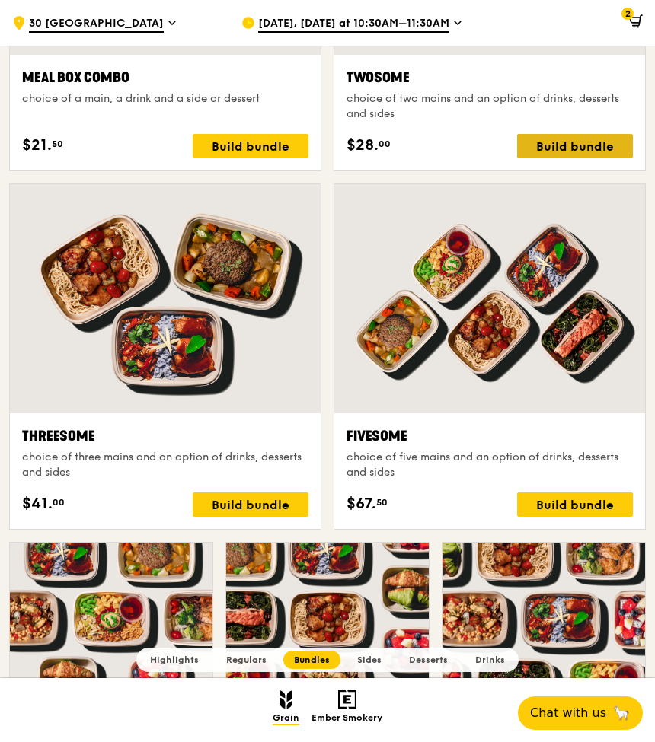
click at [585, 149] on div "Build bundle" at bounding box center [575, 146] width 116 height 24
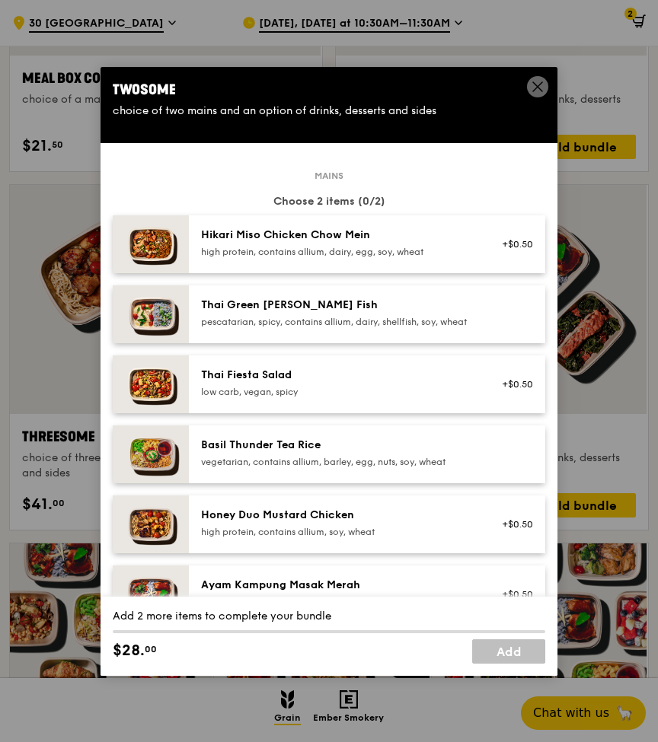
click at [402, 328] on div "pescatarian, spicy, contains allium, dairy, shellfish, soy, wheat" at bounding box center [337, 322] width 273 height 12
click at [404, 243] on div "Hikari Miso Chicken Chow Mein" at bounding box center [337, 235] width 273 height 15
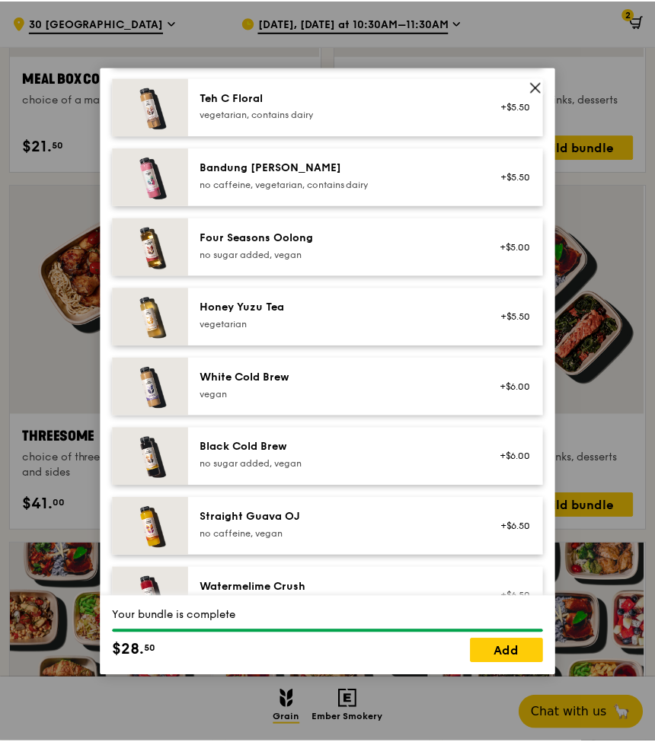
scroll to position [1737, 0]
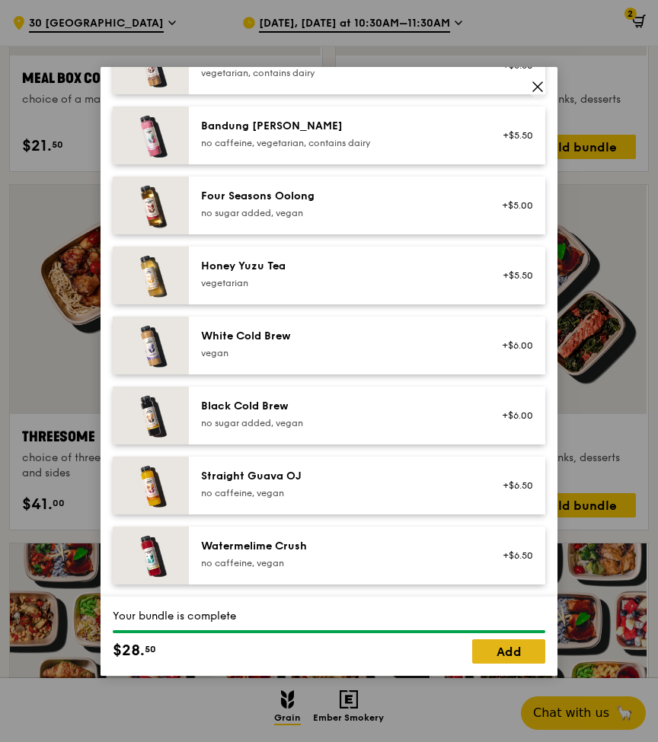
click at [511, 640] on link "Add" at bounding box center [508, 652] width 73 height 24
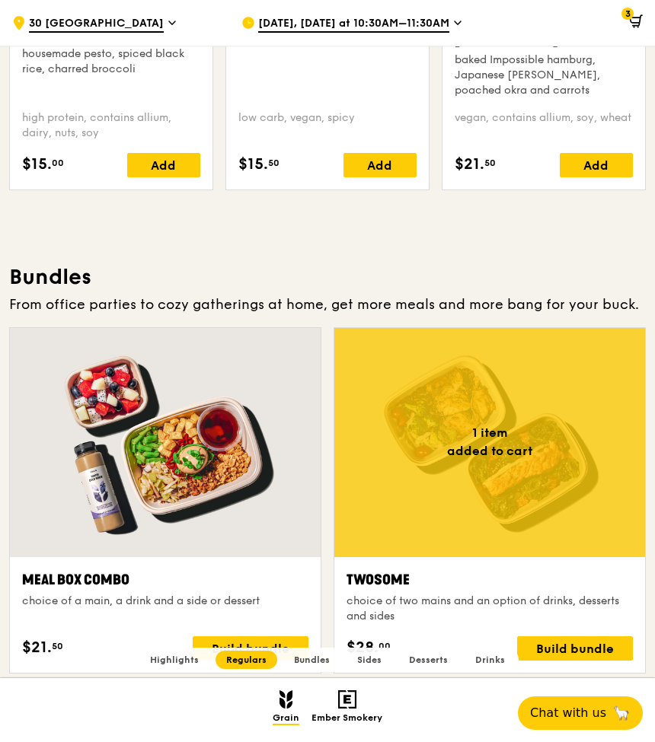
scroll to position [1998, 0]
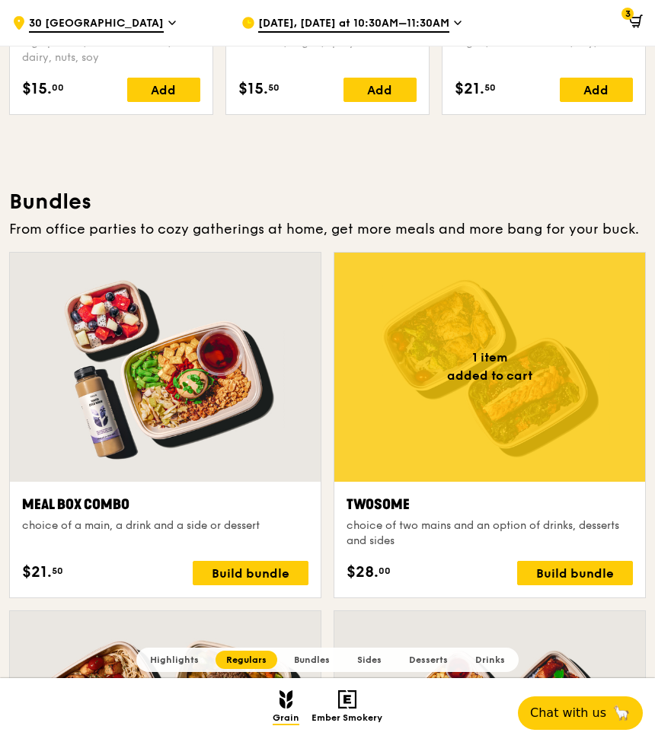
click at [638, 16] on icon at bounding box center [636, 21] width 14 height 14
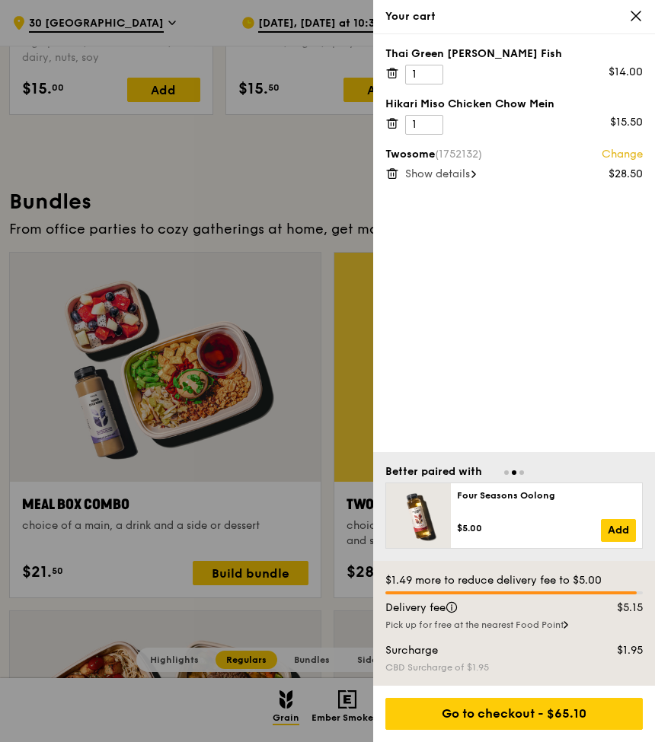
click at [395, 174] on icon at bounding box center [392, 174] width 14 height 14
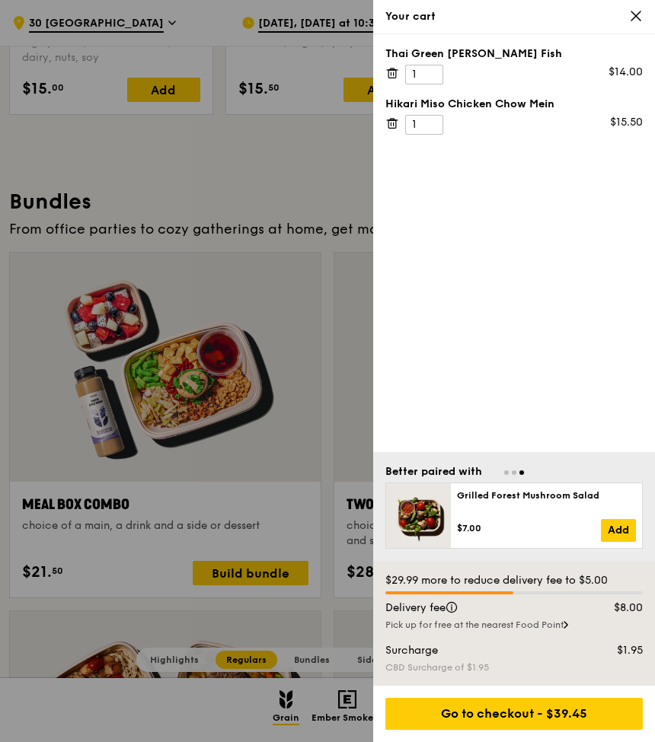
click at [276, 219] on div at bounding box center [327, 371] width 655 height 742
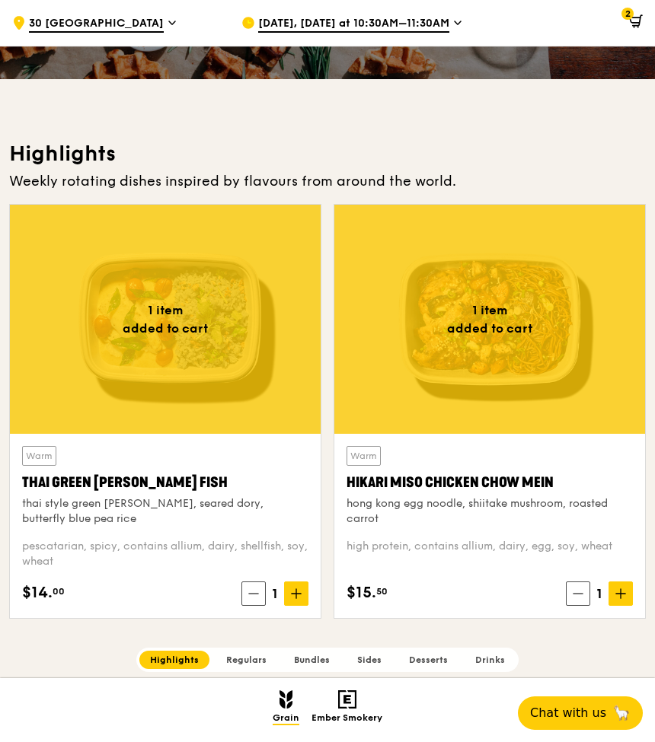
scroll to position [472, 0]
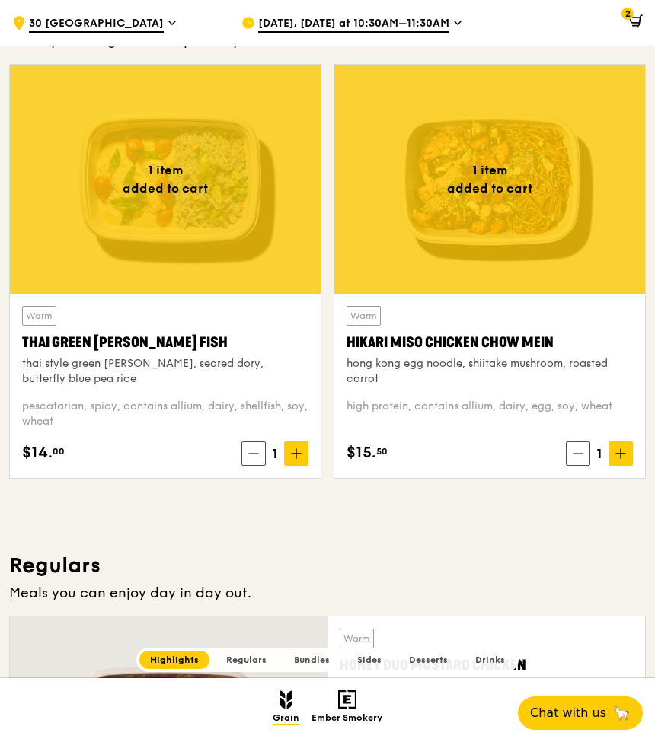
click at [251, 455] on icon at bounding box center [253, 453] width 11 height 11
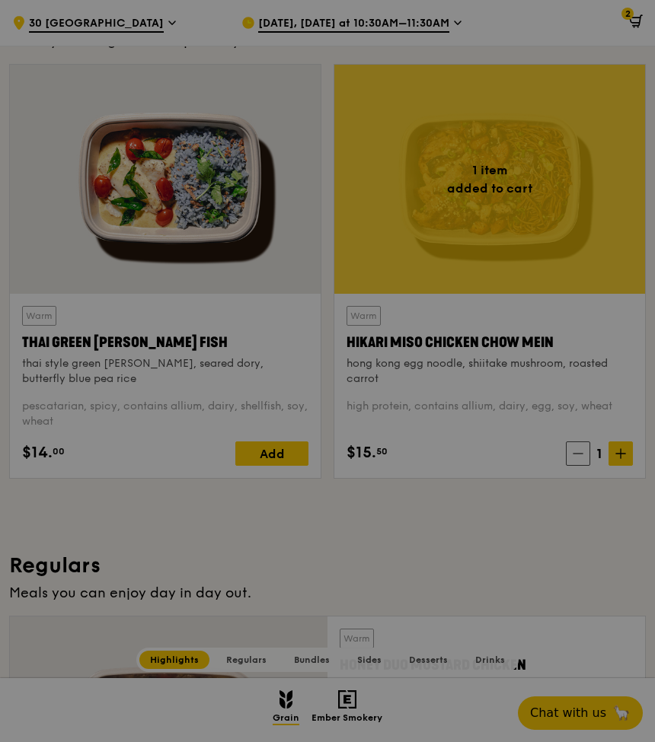
click at [582, 460] on div at bounding box center [327, 371] width 655 height 742
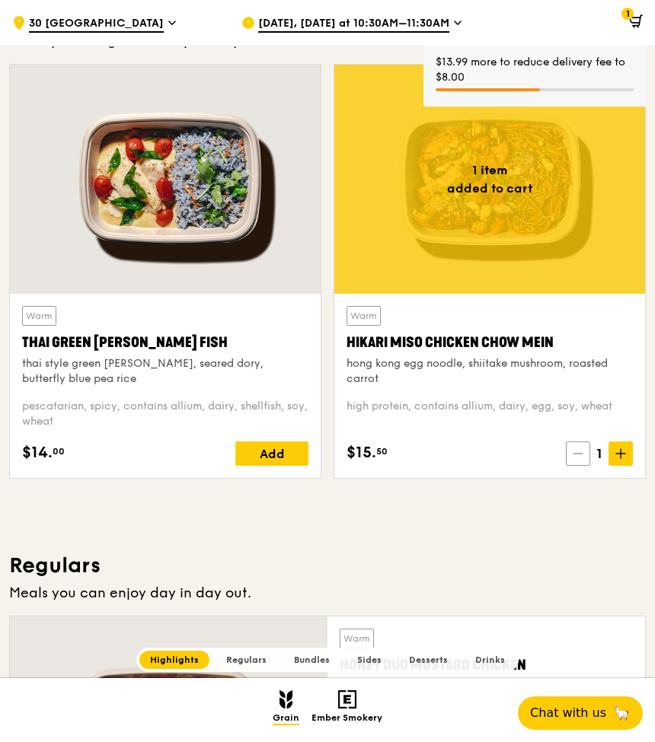
click at [579, 457] on icon at bounding box center [578, 453] width 11 height 11
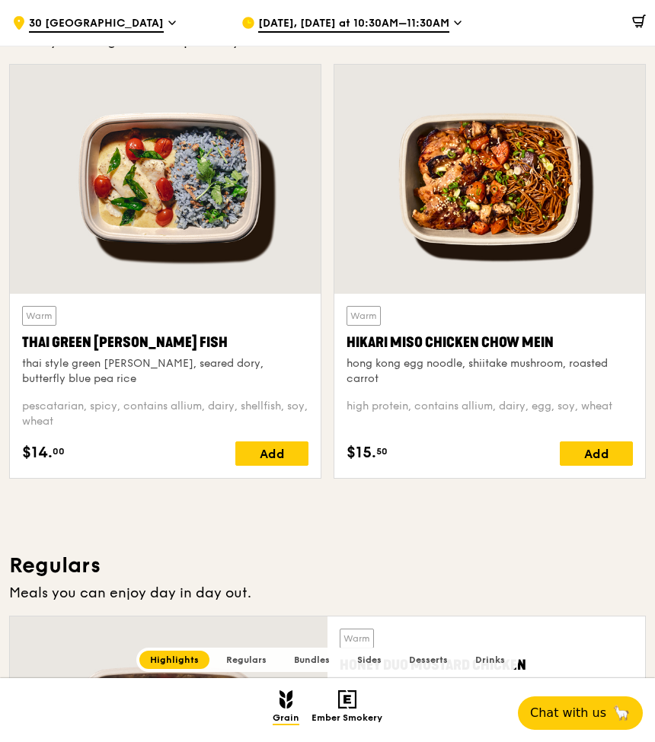
click at [461, 20] on div "$0.00" at bounding box center [556, 23] width 196 height 46
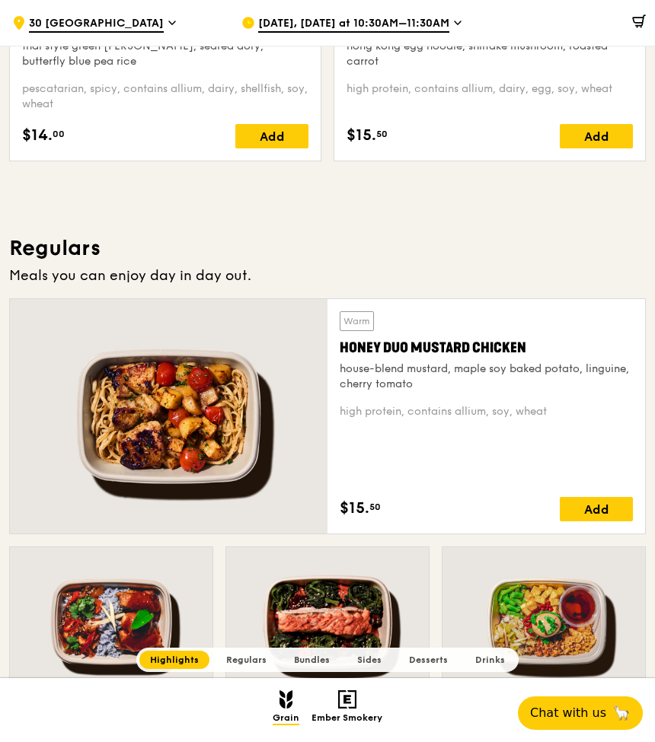
scroll to position [457, 0]
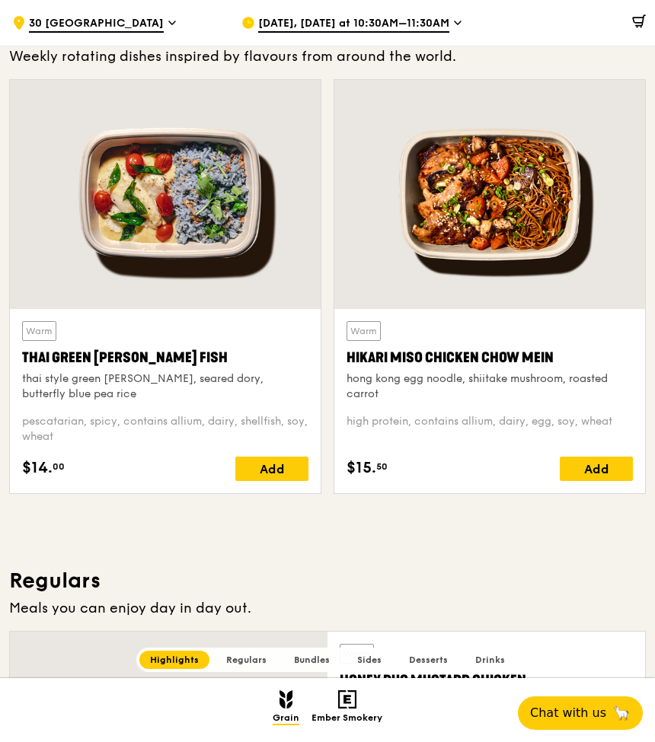
drag, startPoint x: 258, startPoint y: 611, endPoint x: 311, endPoint y: 603, distance: 53.1
click at [311, 603] on div "Meals you can enjoy day in day out." at bounding box center [327, 608] width 637 height 21
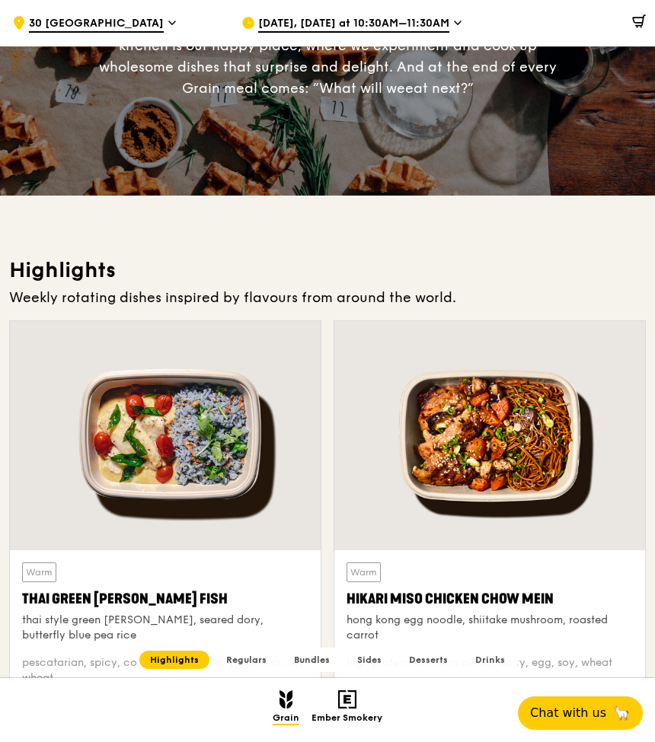
scroll to position [0, 0]
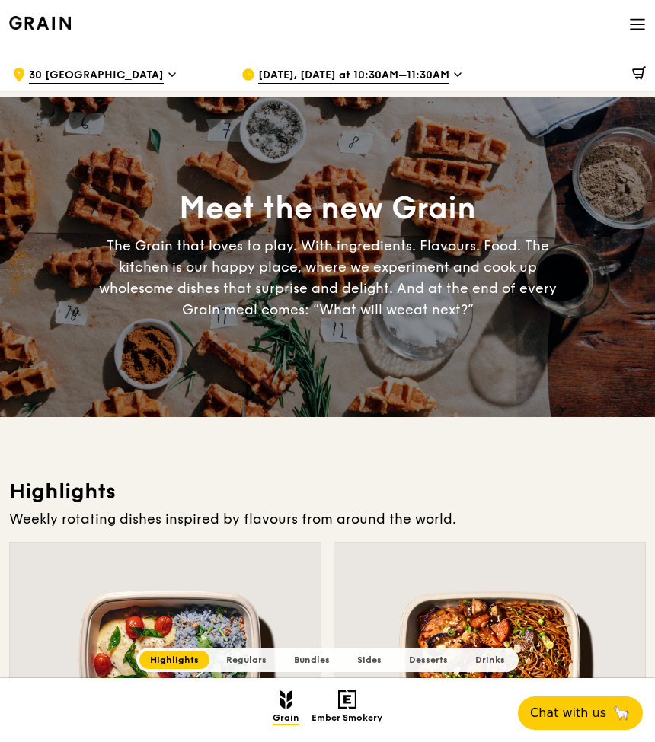
click at [526, 507] on div "Highlights Weekly rotating dishes inspired by flavours from around the world. W…" at bounding box center [327, 723] width 637 height 491
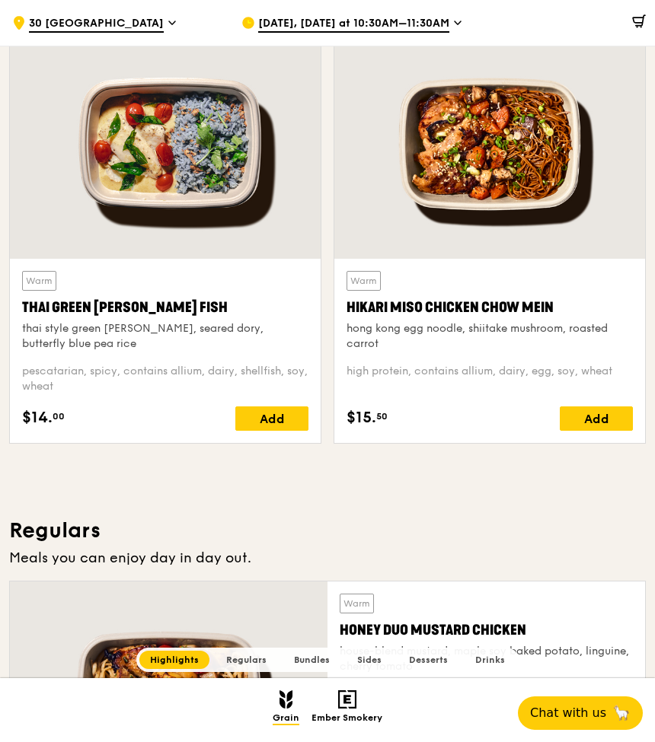
scroll to position [385, 0]
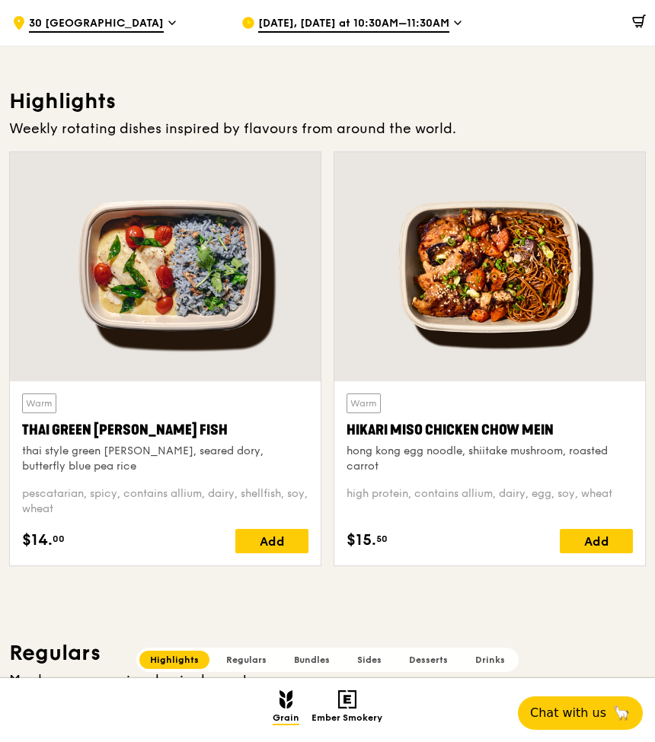
click at [449, 26] on span "Aug 11, Tomorrow at 10:30AM–11:30AM" at bounding box center [353, 24] width 191 height 17
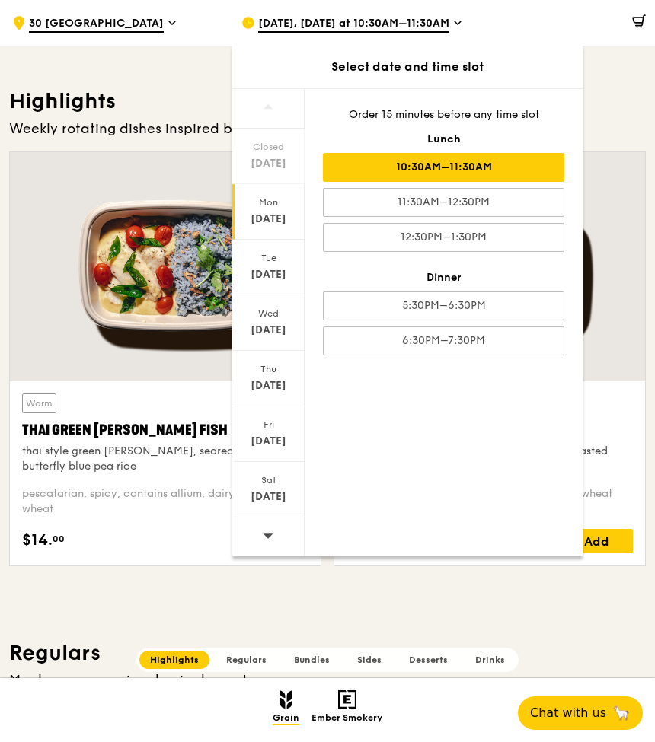
click at [624, 97] on h3 "Highlights" at bounding box center [327, 101] width 637 height 27
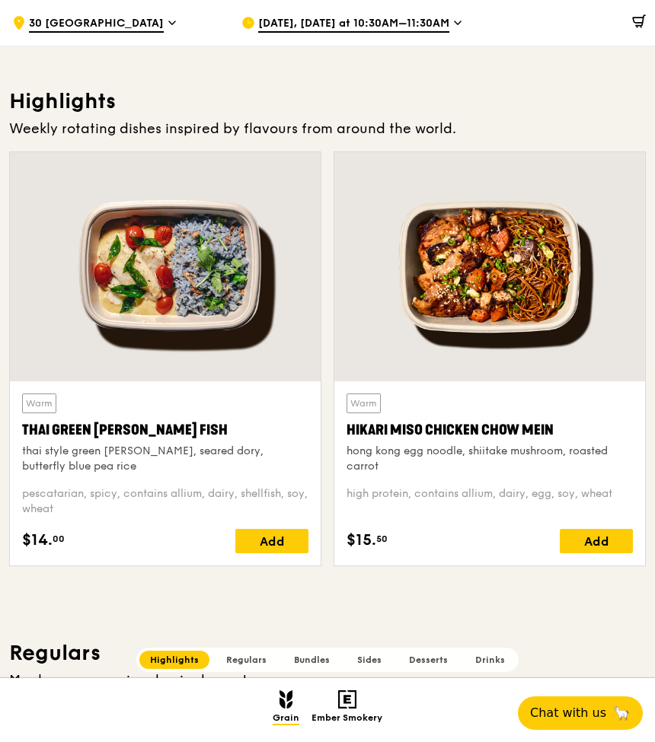
click at [466, 21] on div "$0.00" at bounding box center [556, 23] width 196 height 46
click at [396, 19] on span "Aug 11, Tomorrow at 10:30AM–11:30AM" at bounding box center [353, 24] width 191 height 17
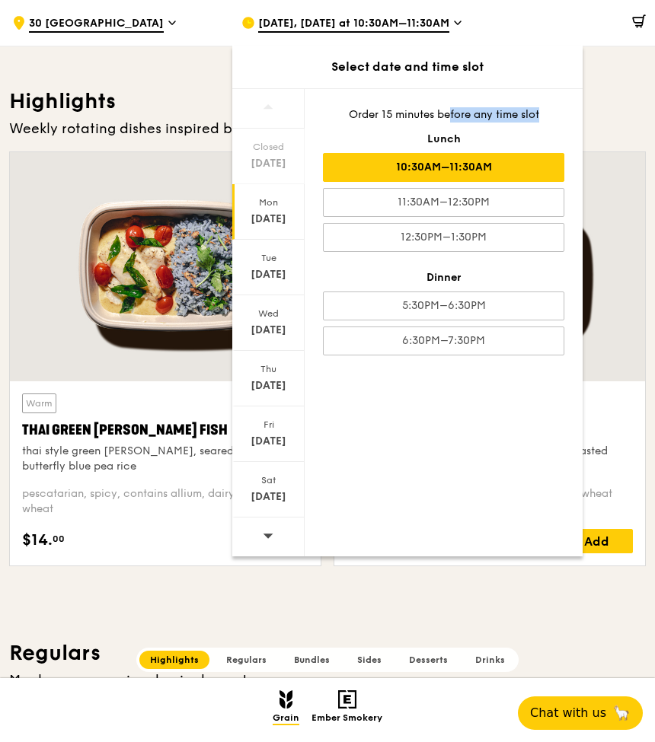
drag, startPoint x: 448, startPoint y: 120, endPoint x: 558, endPoint y: 116, distance: 110.4
click at [558, 116] on div "Order 15 minutes before any time slot" at bounding box center [443, 114] width 241 height 15
click at [512, 113] on div "Order 15 minutes before any time slot" at bounding box center [443, 114] width 241 height 15
drag, startPoint x: 490, startPoint y: 116, endPoint x: 541, endPoint y: 110, distance: 50.6
click at [541, 110] on div "Order 15 minutes before any time slot" at bounding box center [443, 114] width 241 height 15
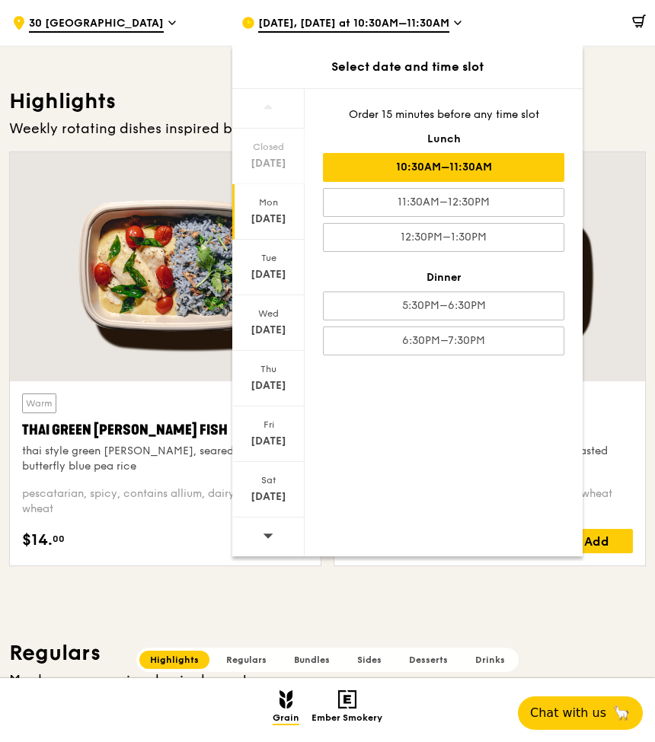
click at [620, 108] on h3 "Highlights" at bounding box center [327, 101] width 637 height 27
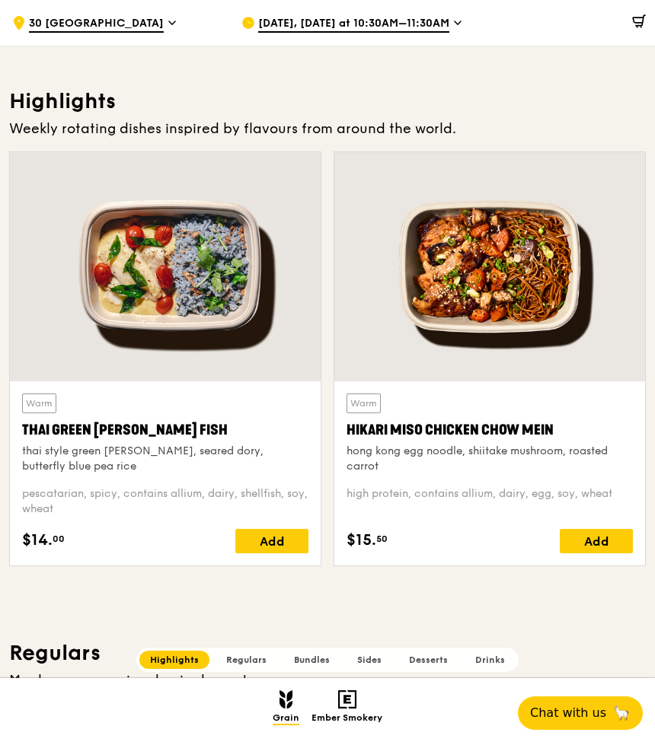
click at [435, 30] on span "Aug 11, Tomorrow at 10:30AM–11:30AM" at bounding box center [353, 24] width 191 height 17
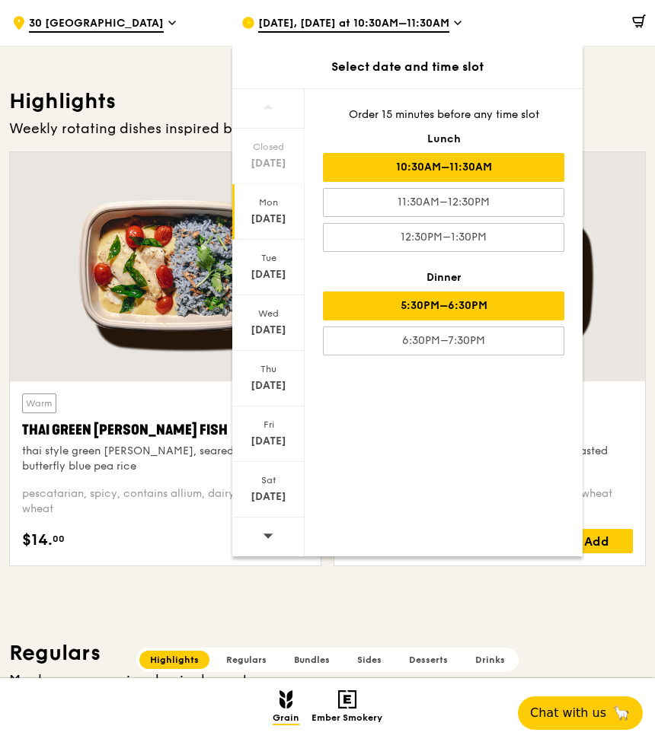
click at [444, 312] on div "5:30PM–6:30PM" at bounding box center [443, 306] width 241 height 29
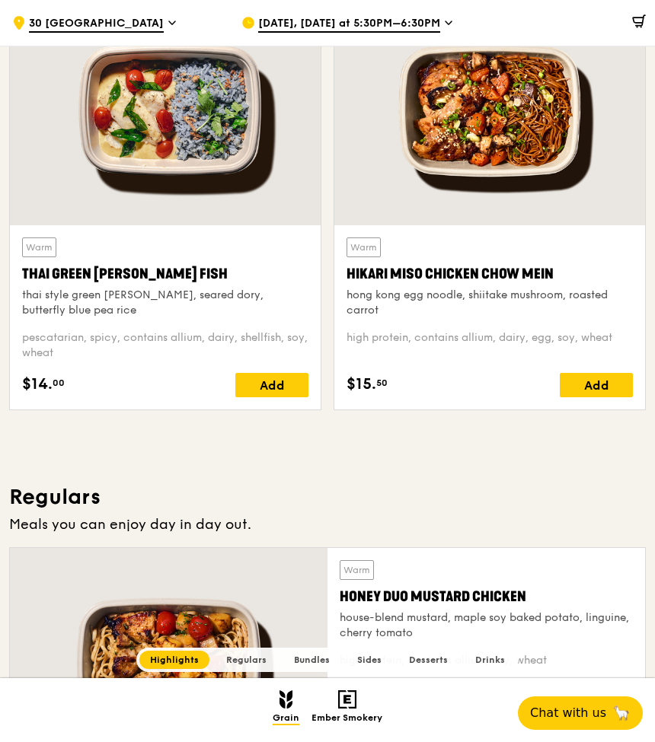
scroll to position [450, 0]
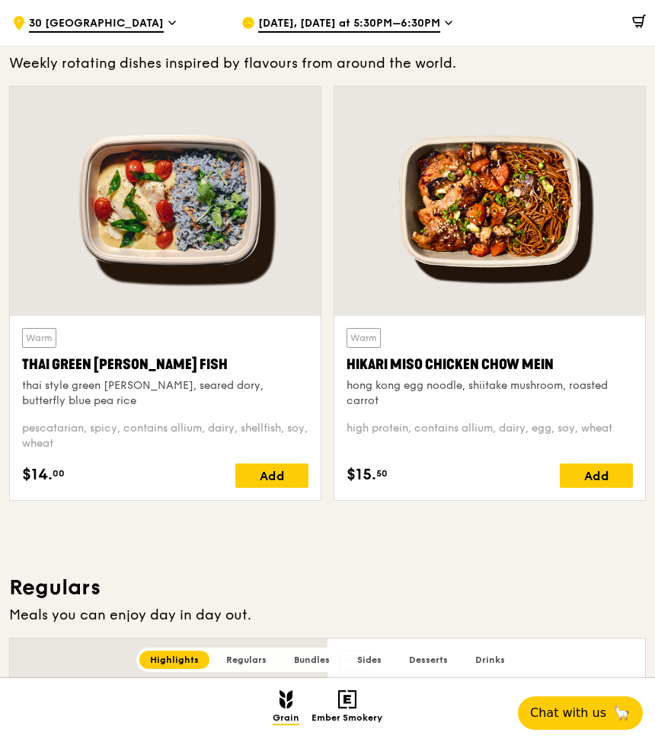
drag, startPoint x: 391, startPoint y: 481, endPoint x: 441, endPoint y: 541, distance: 77.9
drag, startPoint x: 445, startPoint y: 485, endPoint x: 471, endPoint y: 557, distance: 76.6
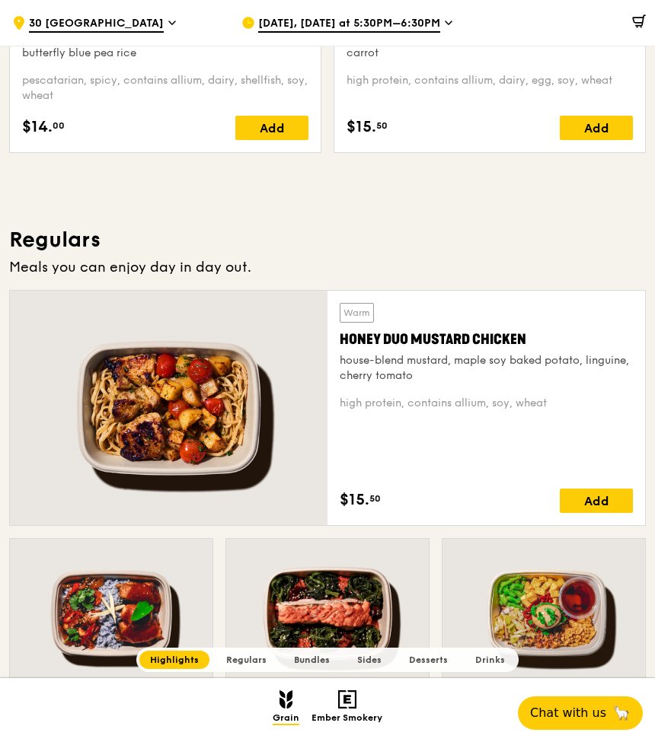
scroll to position [460, 0]
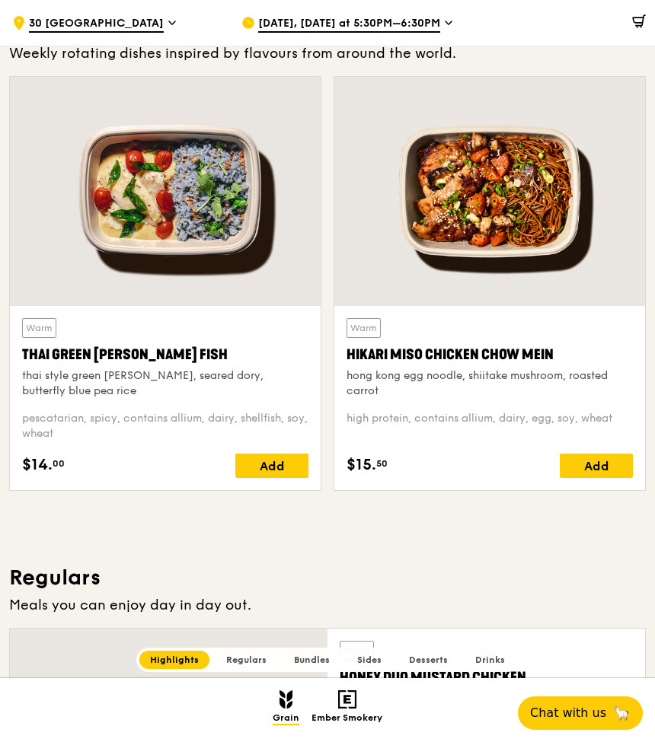
drag, startPoint x: 654, startPoint y: 90, endPoint x: 654, endPoint y: 127, distance: 37.3
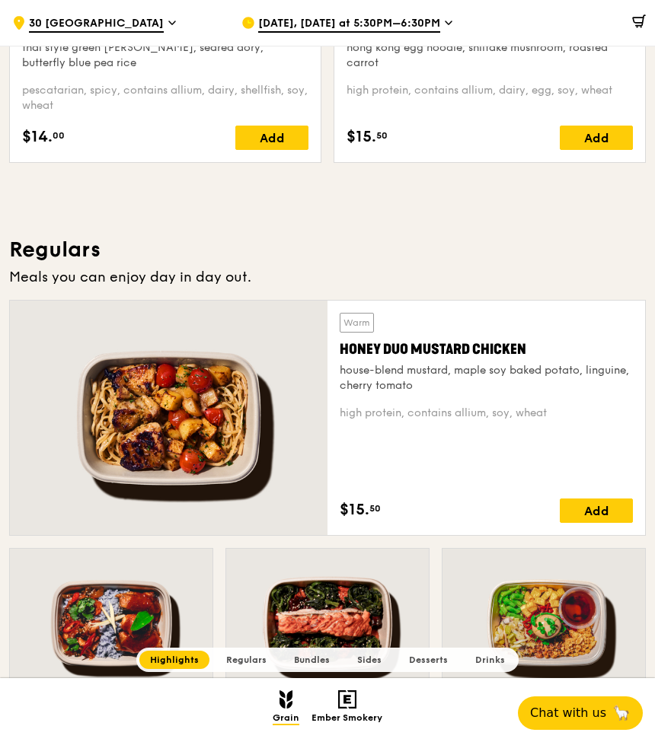
click at [605, 249] on h3 "Regulars" at bounding box center [327, 249] width 637 height 27
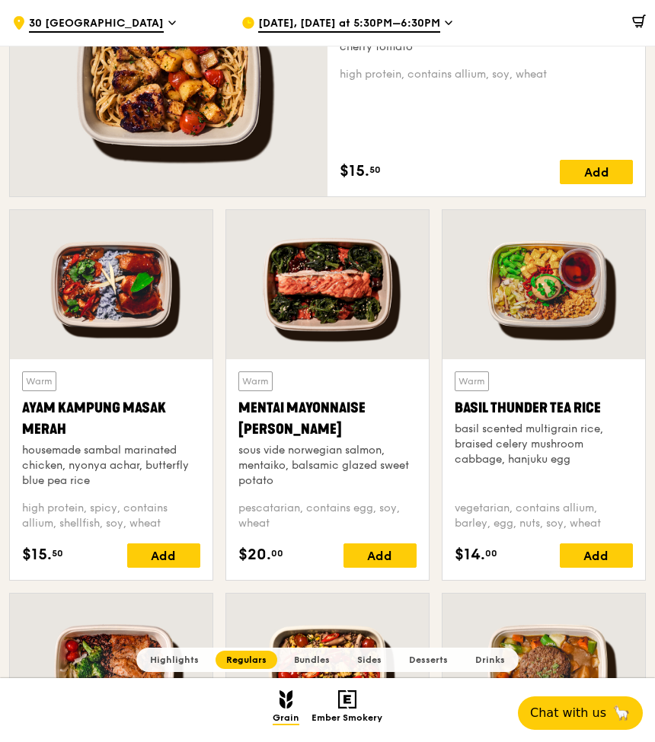
drag, startPoint x: 650, startPoint y: 166, endPoint x: 650, endPoint y: 203, distance: 36.5
click at [650, 203] on div "Warm Honey Duo Mustard Chicken house-blend mustard, maple soy baked potato, lin…" at bounding box center [327, 85] width 649 height 248
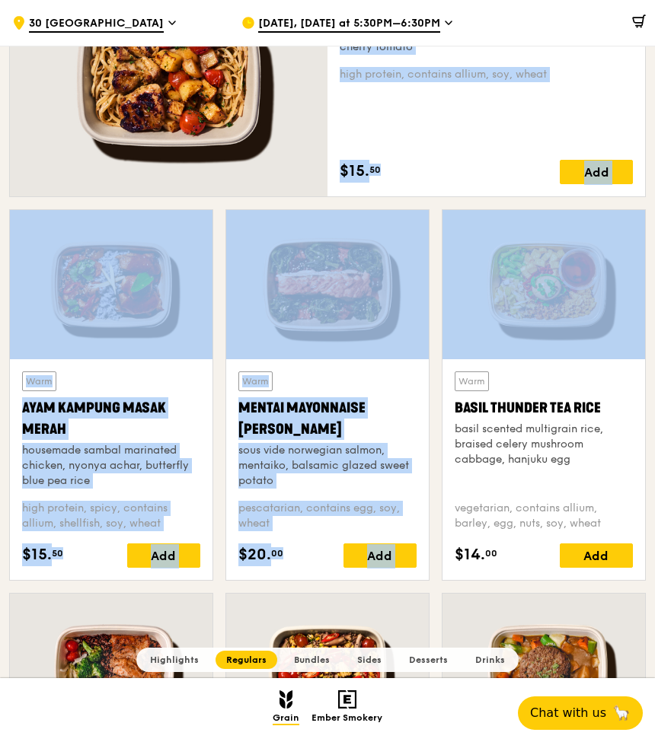
drag, startPoint x: 654, startPoint y: 195, endPoint x: 656, endPoint y: 215, distance: 20.6
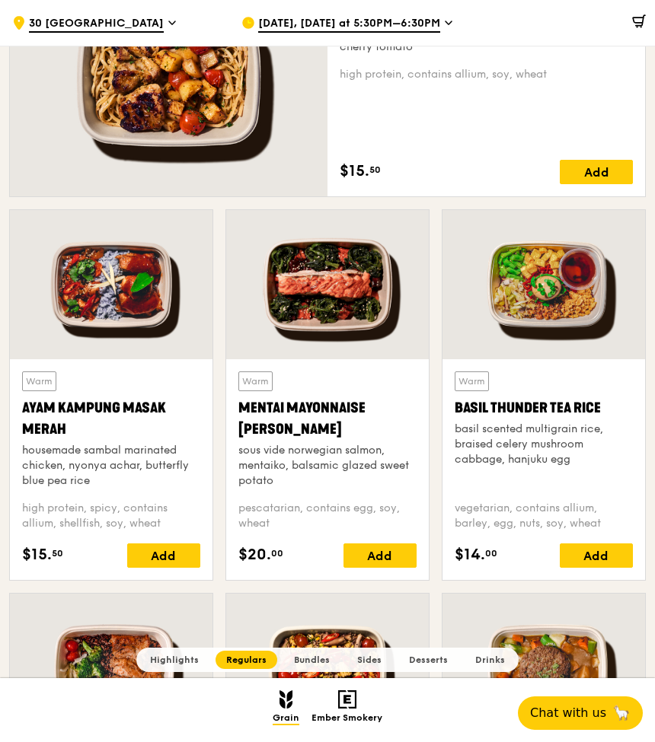
drag, startPoint x: 630, startPoint y: 199, endPoint x: 632, endPoint y: 191, distance: 7.9
click at [630, 196] on div "Warm Honey Duo Mustard Chicken house-blend mustard, maple soy baked potato, lin…" at bounding box center [327, 85] width 649 height 248
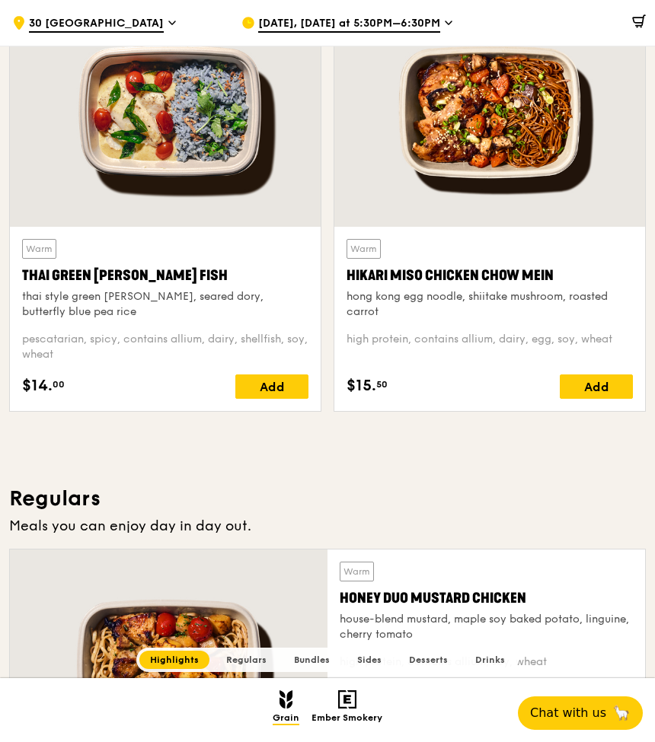
scroll to position [508, 0]
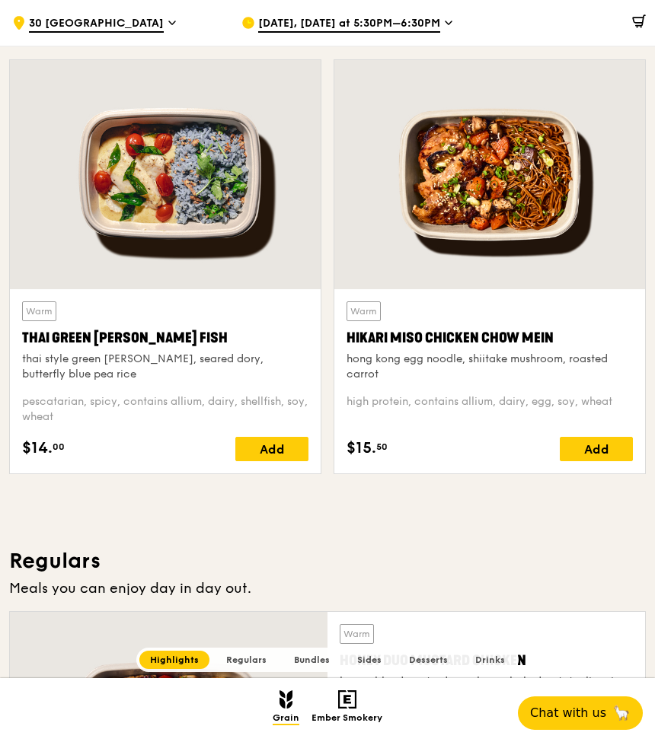
scroll to position [351, 0]
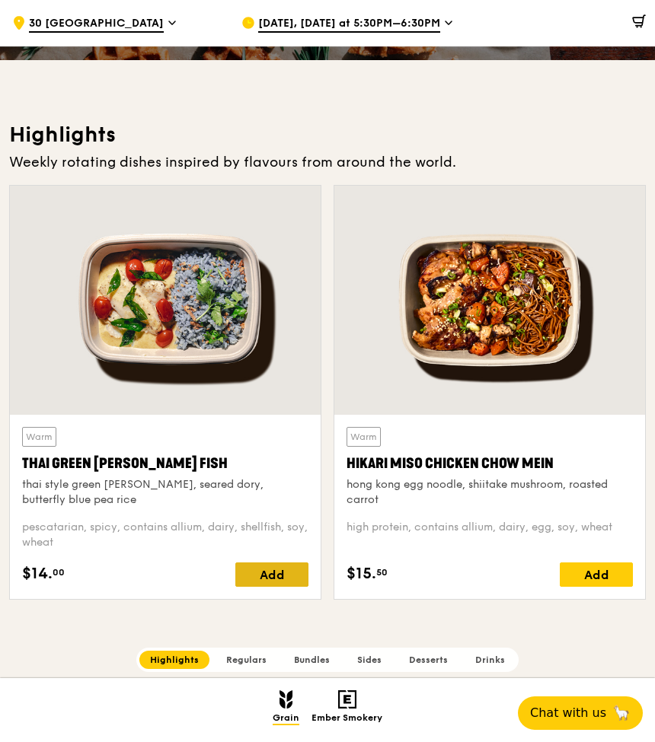
click at [266, 576] on div "Add" at bounding box center [271, 575] width 73 height 24
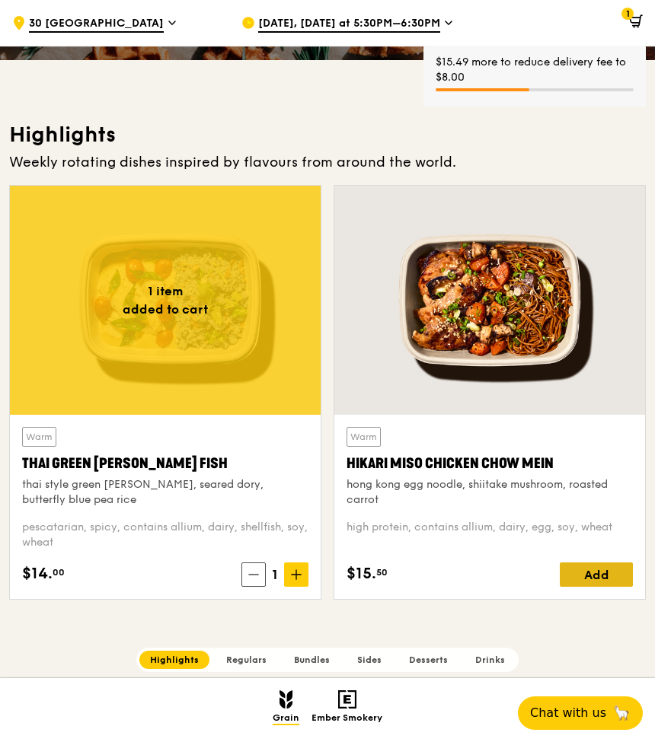
click at [588, 573] on div "Add" at bounding box center [596, 575] width 73 height 24
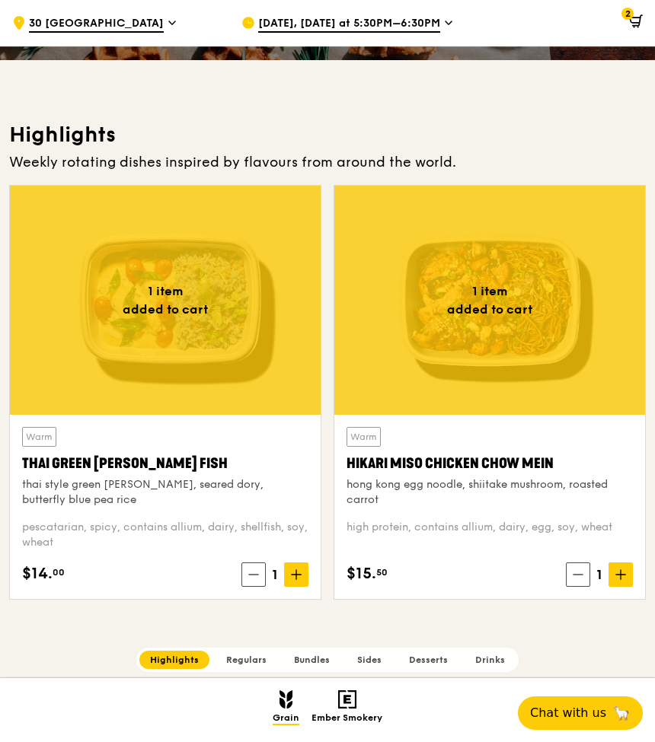
click at [634, 23] on icon at bounding box center [635, 20] width 10 height 5
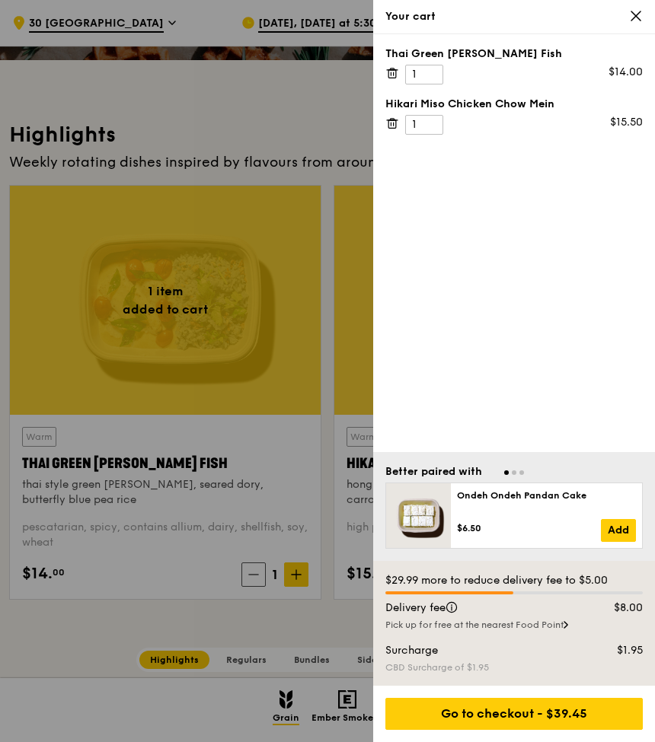
click at [640, 14] on icon at bounding box center [636, 16] width 14 height 14
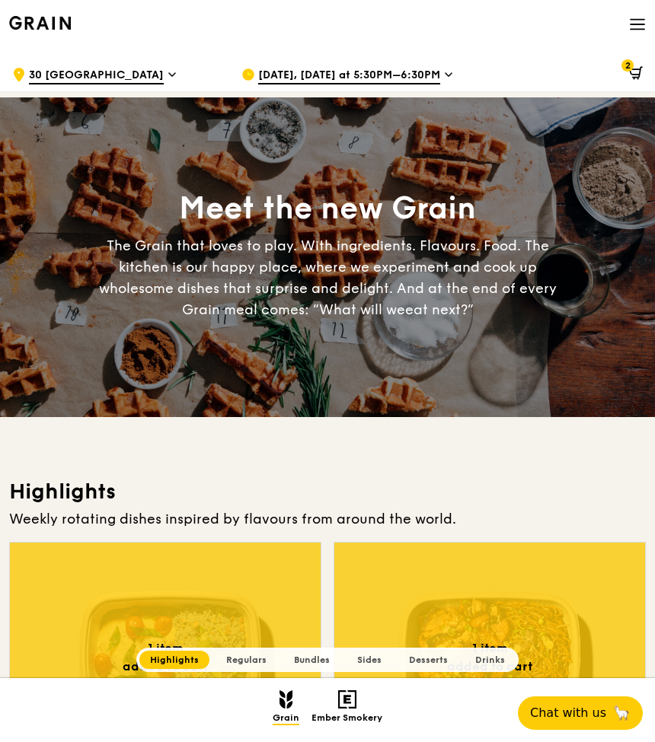
scroll to position [557, 0]
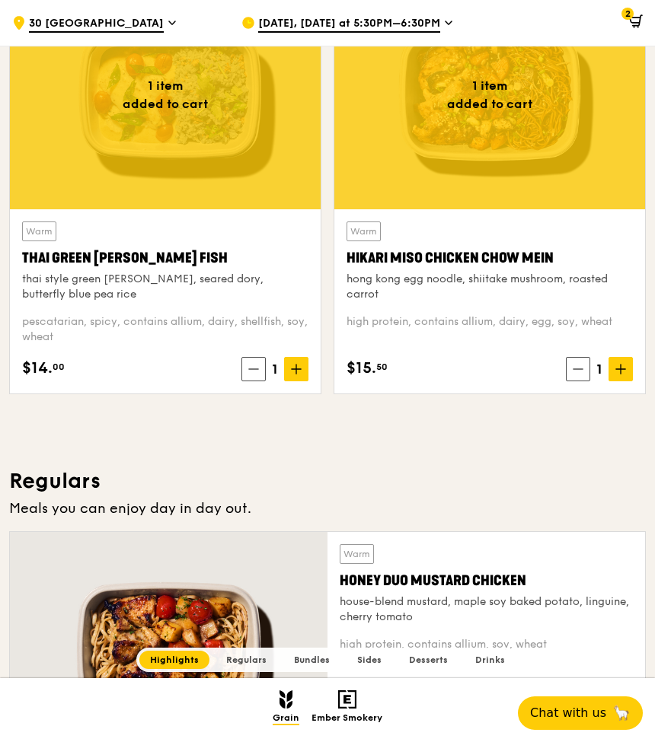
click at [631, 17] on span "2" at bounding box center [627, 14] width 12 height 12
click at [635, 21] on icon at bounding box center [636, 21] width 14 height 14
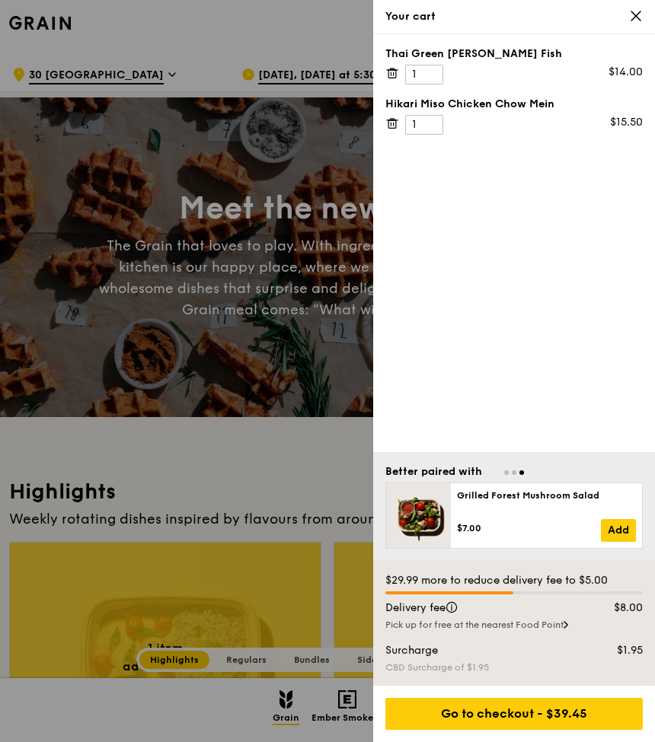
scroll to position [341, 0]
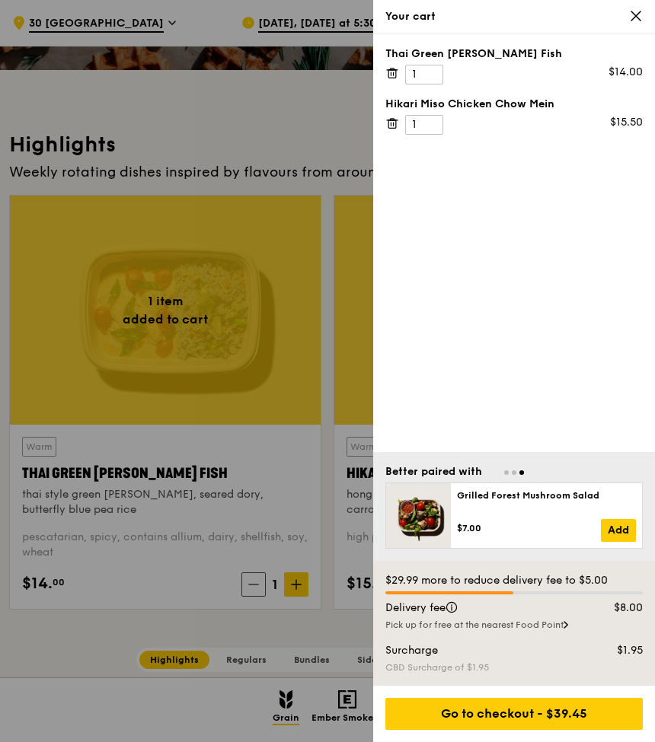
click at [208, 168] on div at bounding box center [327, 371] width 655 height 742
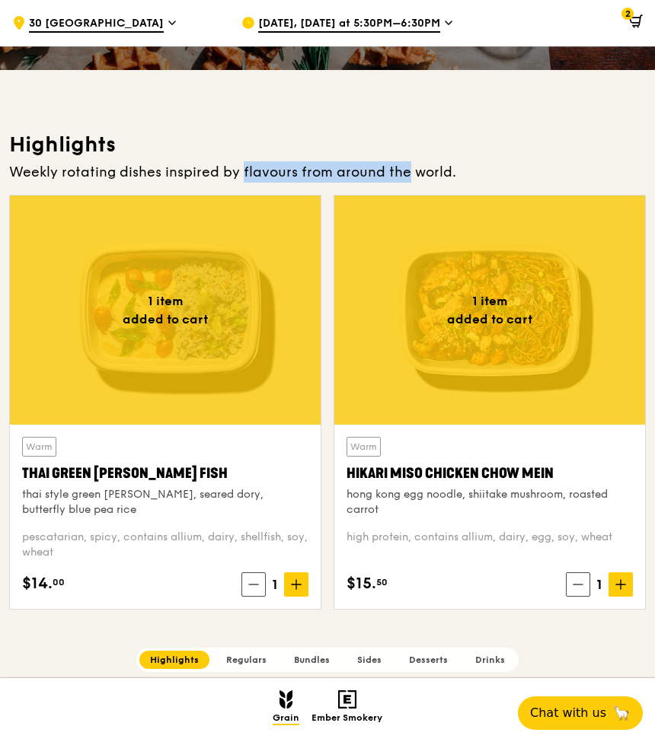
drag, startPoint x: 208, startPoint y: 168, endPoint x: 367, endPoint y: 172, distance: 159.2
click at [367, 172] on div "Weekly rotating dishes inspired by flavours from around the world." at bounding box center [327, 171] width 637 height 21
drag, startPoint x: 428, startPoint y: 174, endPoint x: 84, endPoint y: 161, distance: 344.4
click at [84, 161] on div "Weekly rotating dishes inspired by flavours from around the world." at bounding box center [327, 171] width 637 height 21
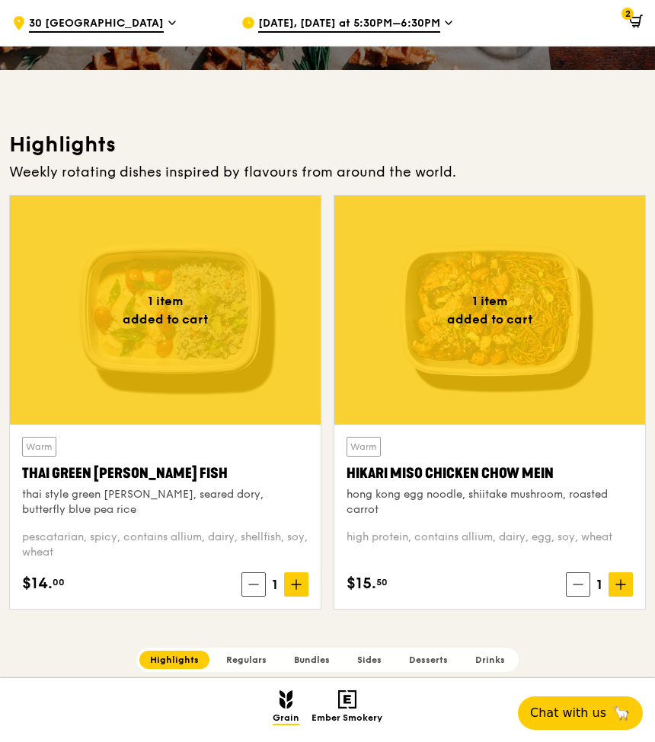
click at [84, 161] on div "Weekly rotating dishes inspired by flavours from around the world." at bounding box center [327, 171] width 637 height 21
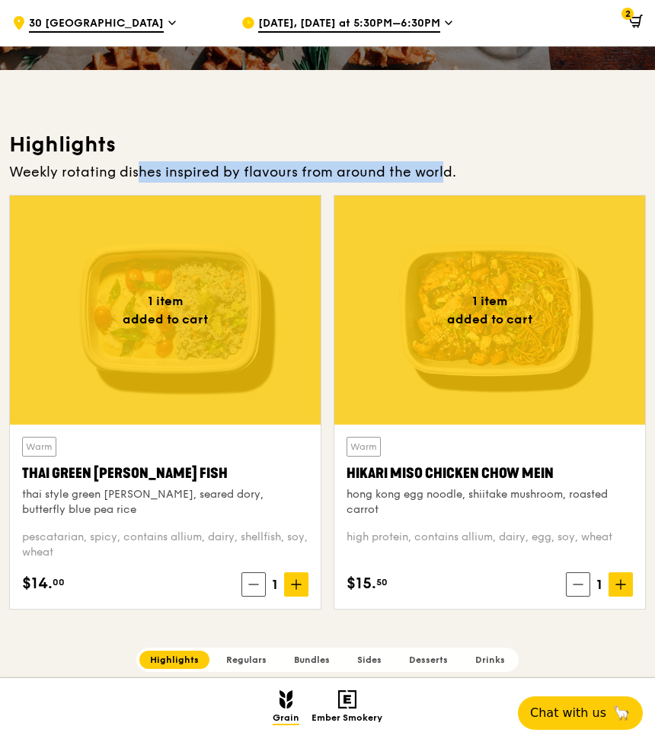
drag, startPoint x: 107, startPoint y: 168, endPoint x: 401, endPoint y: 171, distance: 293.9
click at [401, 171] on div "Weekly rotating dishes inspired by flavours from around the world." at bounding box center [327, 171] width 637 height 21
drag, startPoint x: 414, startPoint y: 171, endPoint x: 61, endPoint y: 173, distance: 353.3
click at [61, 173] on div "Weekly rotating dishes inspired by flavours from around the world." at bounding box center [327, 171] width 637 height 21
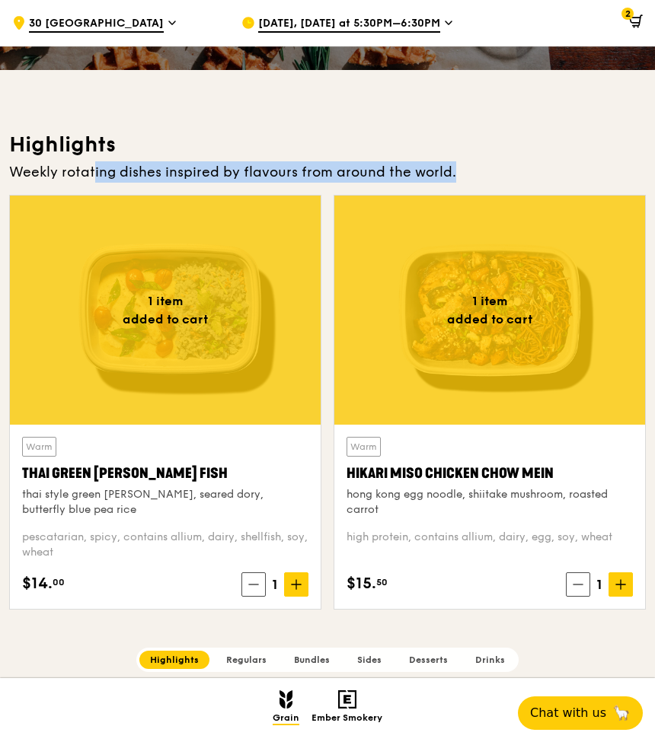
click at [61, 173] on div "Weekly rotating dishes inspired by flavours from around the world." at bounding box center [327, 171] width 637 height 21
drag, startPoint x: 69, startPoint y: 172, endPoint x: 410, endPoint y: 174, distance: 341.1
click at [410, 174] on div "Weekly rotating dishes inspired by flavours from around the world." at bounding box center [327, 171] width 637 height 21
drag, startPoint x: 385, startPoint y: 168, endPoint x: 60, endPoint y: 166, distance: 324.4
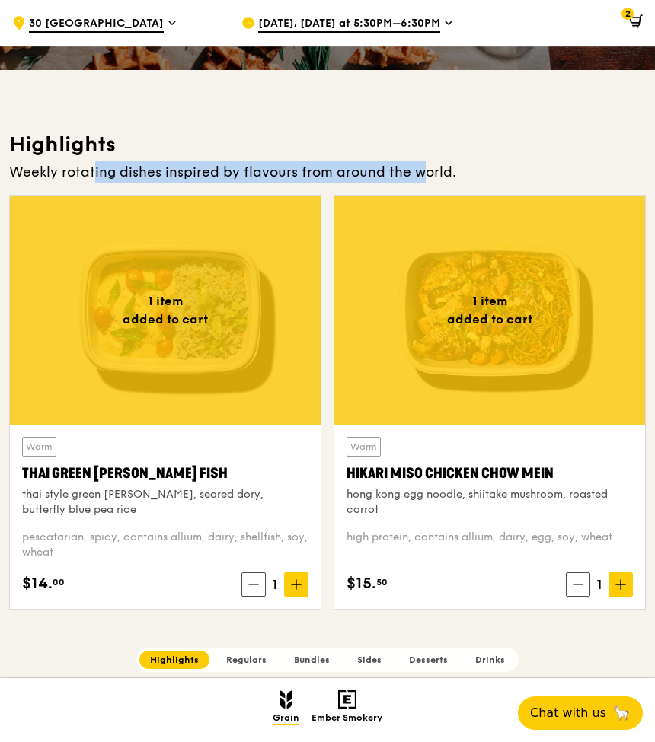
click at [60, 166] on div "Weekly rotating dishes inspired by flavours from around the world." at bounding box center [327, 171] width 637 height 21
drag, startPoint x: 60, startPoint y: 168, endPoint x: 406, endPoint y: 172, distance: 345.7
click at [406, 172] on div "Weekly rotating dishes inspired by flavours from around the world." at bounding box center [327, 171] width 637 height 21
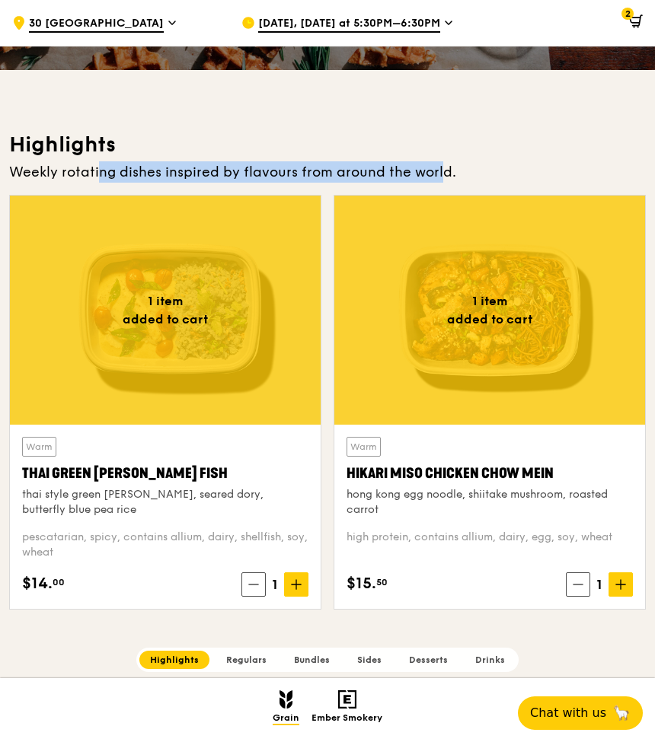
drag, startPoint x: 399, startPoint y: 168, endPoint x: 64, endPoint y: 177, distance: 335.1
click at [64, 177] on div "Weekly rotating dishes inspired by flavours from around the world." at bounding box center [327, 171] width 637 height 21
drag, startPoint x: 228, startPoint y: 170, endPoint x: 458, endPoint y: 163, distance: 230.0
click at [458, 163] on div "Weekly rotating dishes inspired by flavours from around the world." at bounding box center [327, 171] width 637 height 21
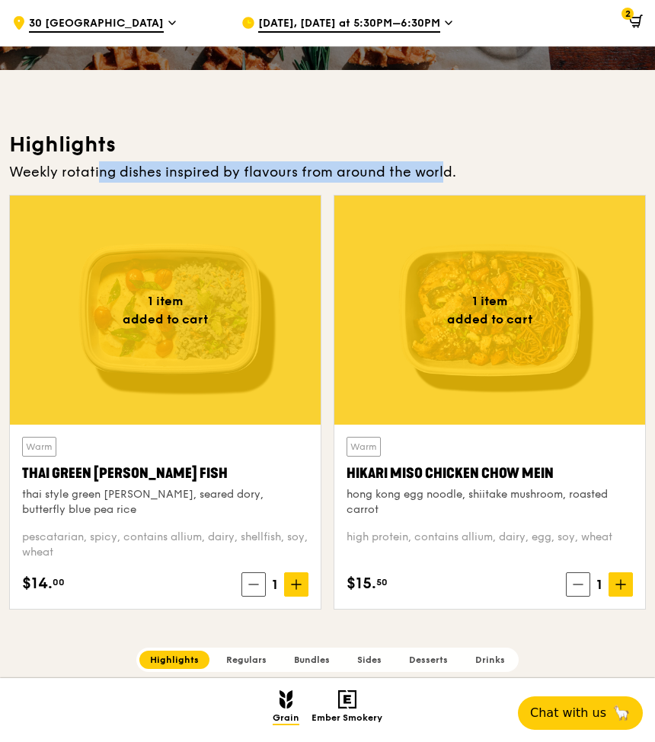
click at [458, 163] on div "Weekly rotating dishes inspired by flavours from around the world." at bounding box center [327, 171] width 637 height 21
